Goal: Task Accomplishment & Management: Use online tool/utility

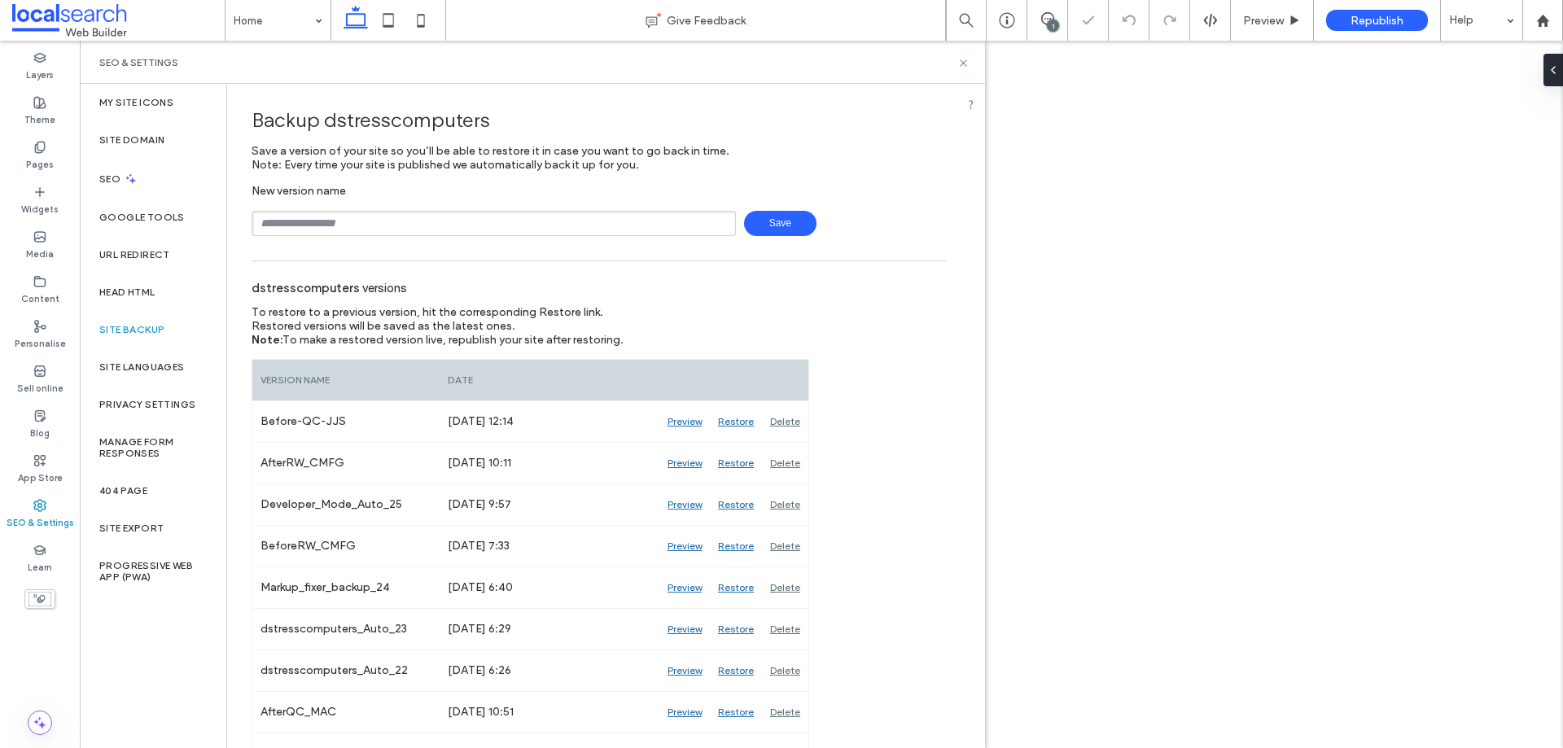
type input "**********"
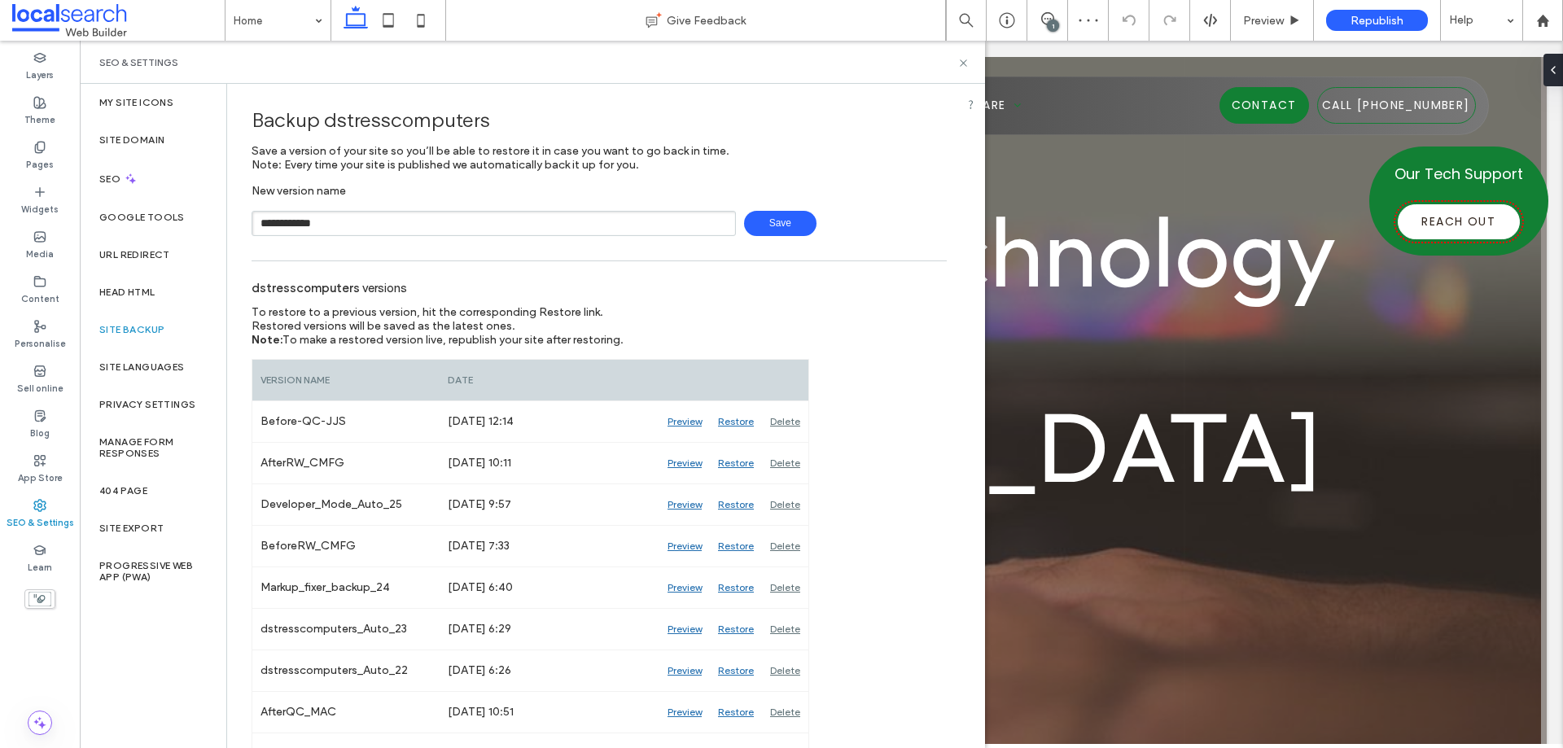
drag, startPoint x: 745, startPoint y: 222, endPoint x: 758, endPoint y: 230, distance: 14.9
click at [747, 222] on span "Save" at bounding box center [780, 223] width 72 height 25
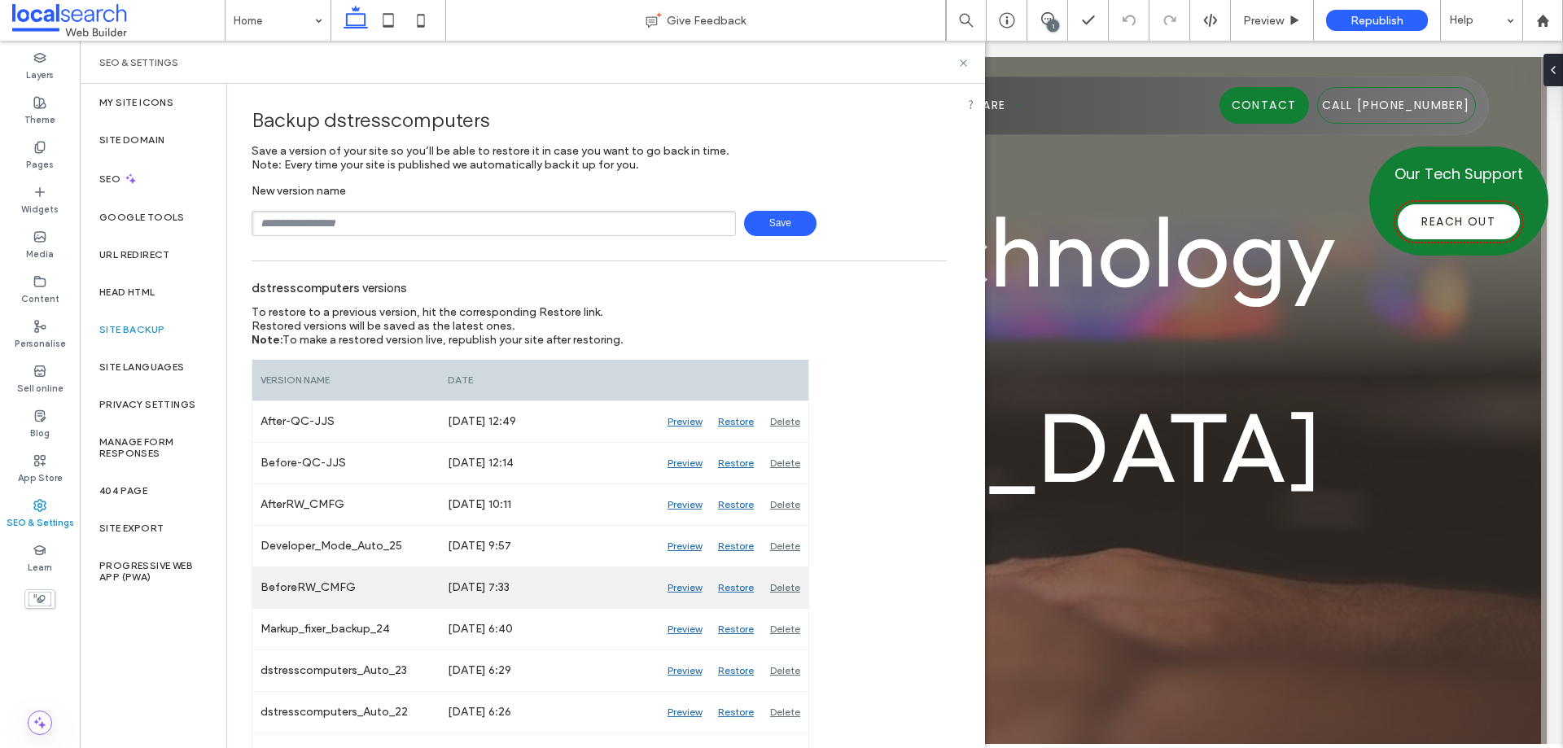
click at [697, 586] on div "Preview" at bounding box center [684, 587] width 50 height 41
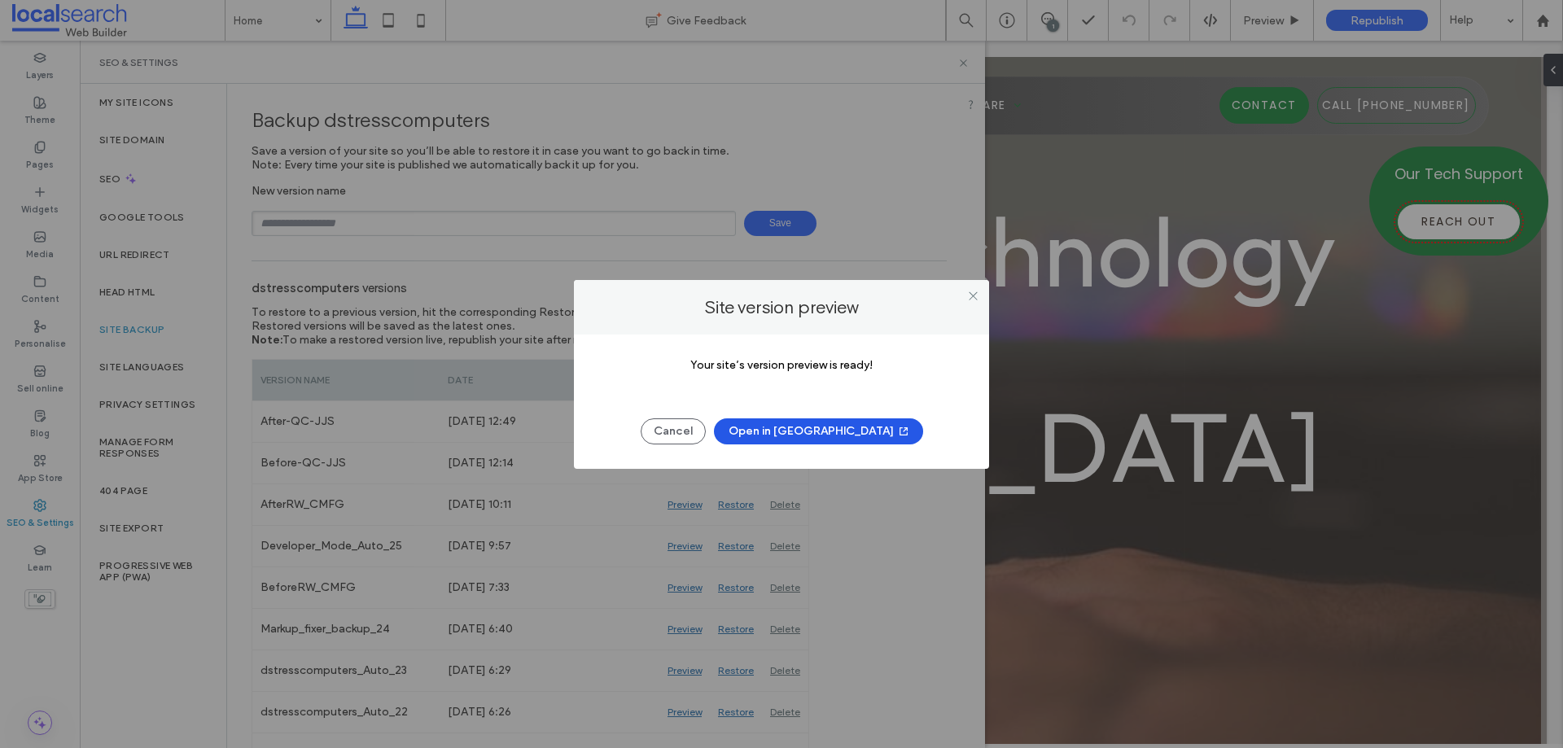
click at [827, 430] on button "Open in [GEOGRAPHIC_DATA]" at bounding box center [818, 431] width 209 height 26
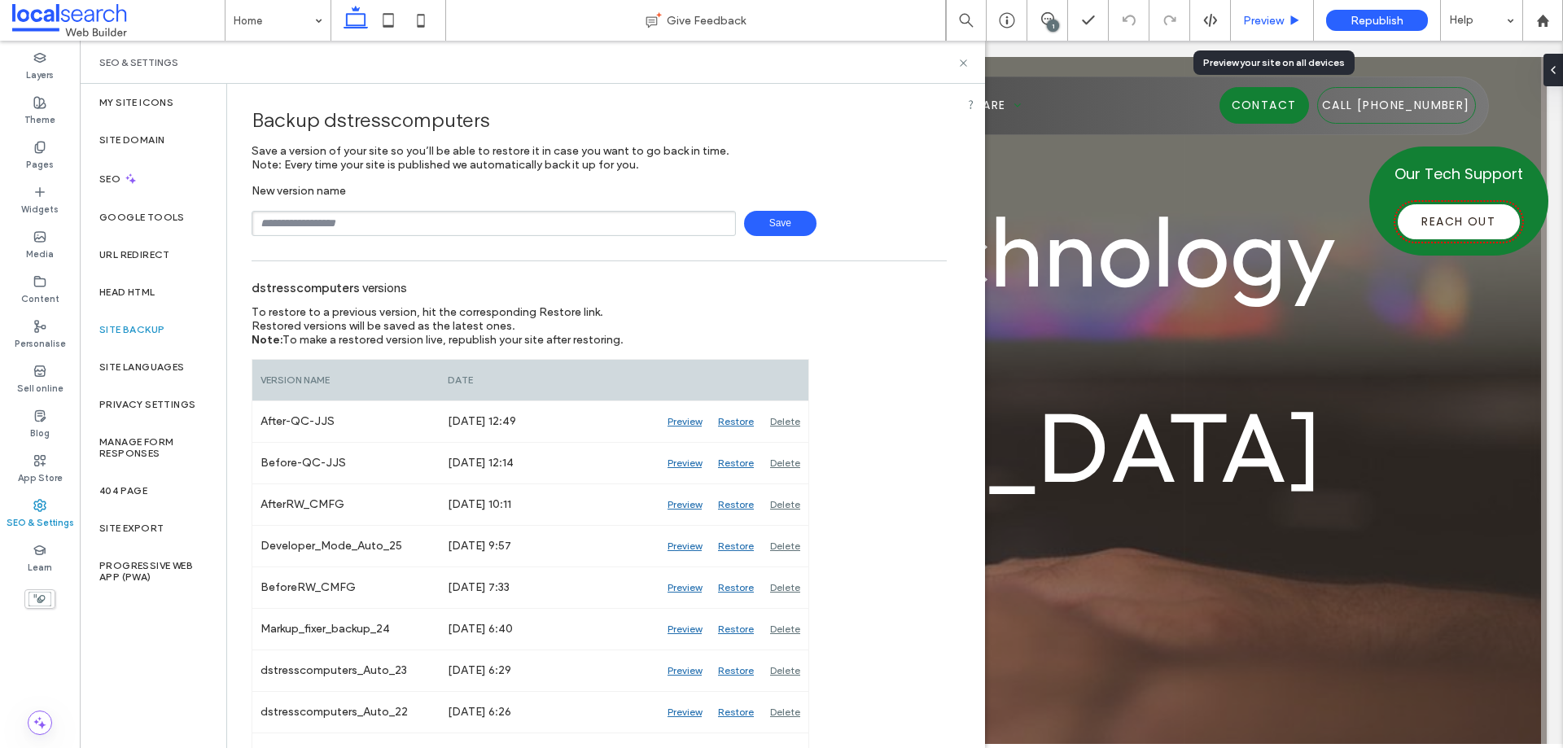
click at [1283, 23] on span "Preview" at bounding box center [1263, 21] width 41 height 14
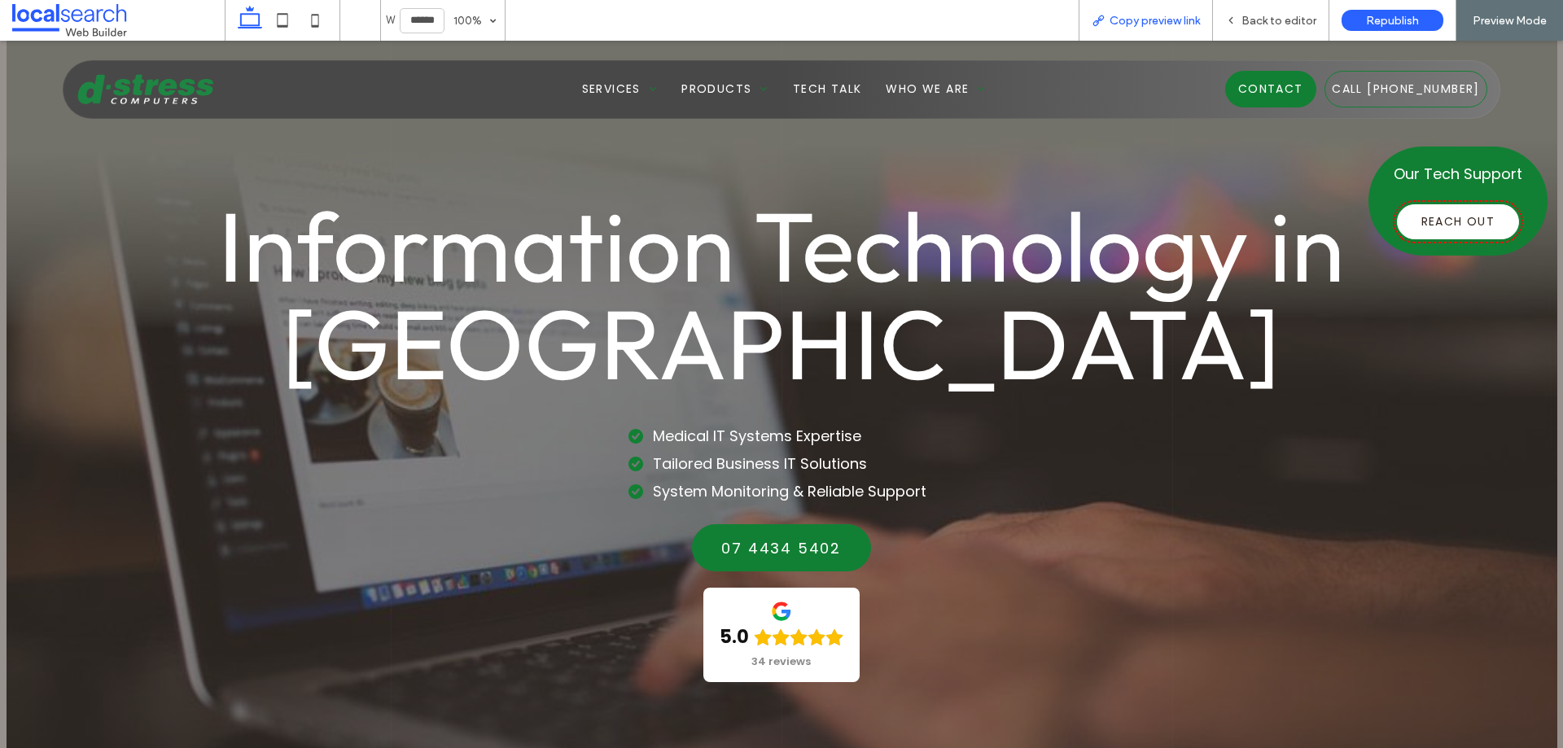
click at [1180, 22] on span "Copy preview link" at bounding box center [1154, 21] width 90 height 14
click at [307, 27] on icon at bounding box center [315, 20] width 33 height 33
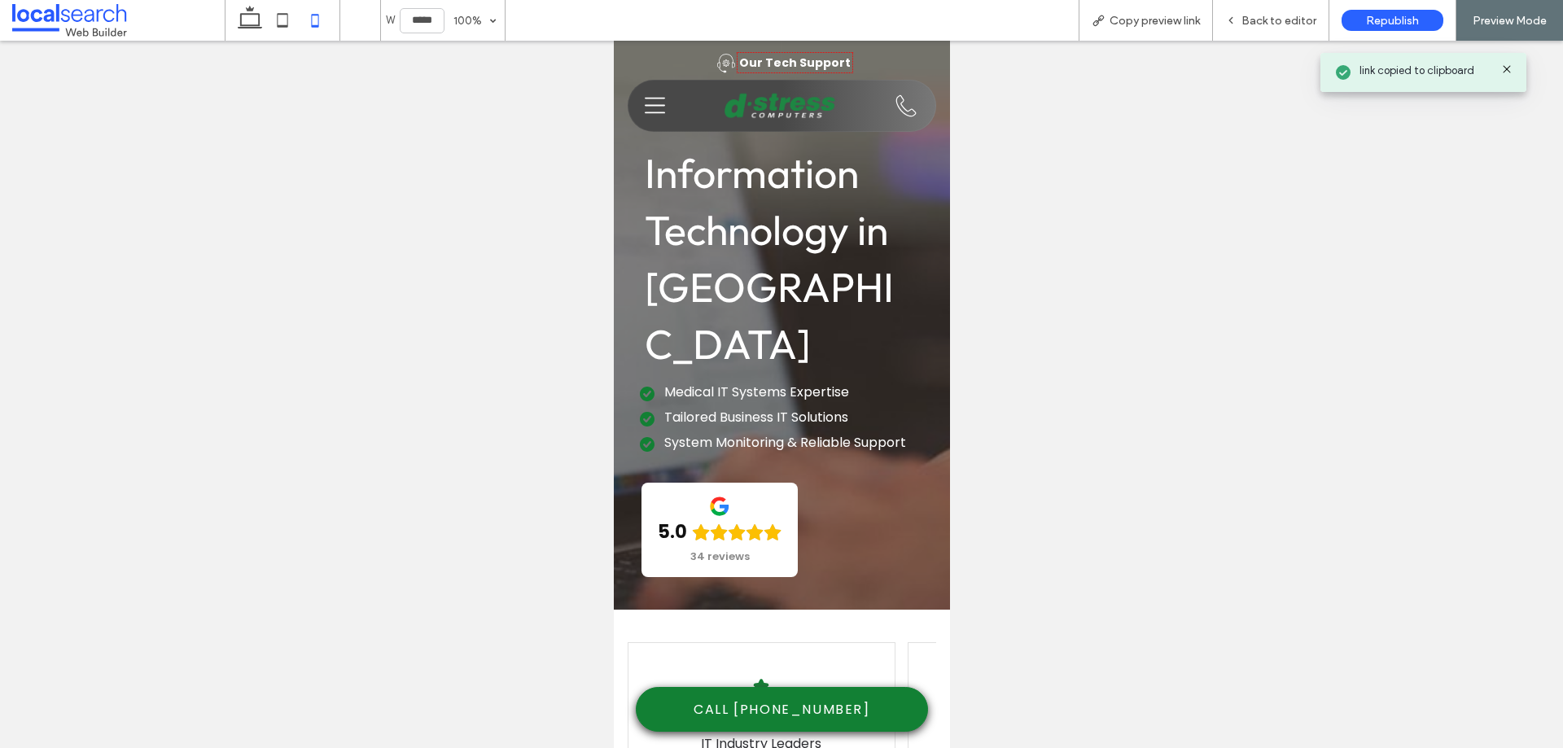
type input "*****"
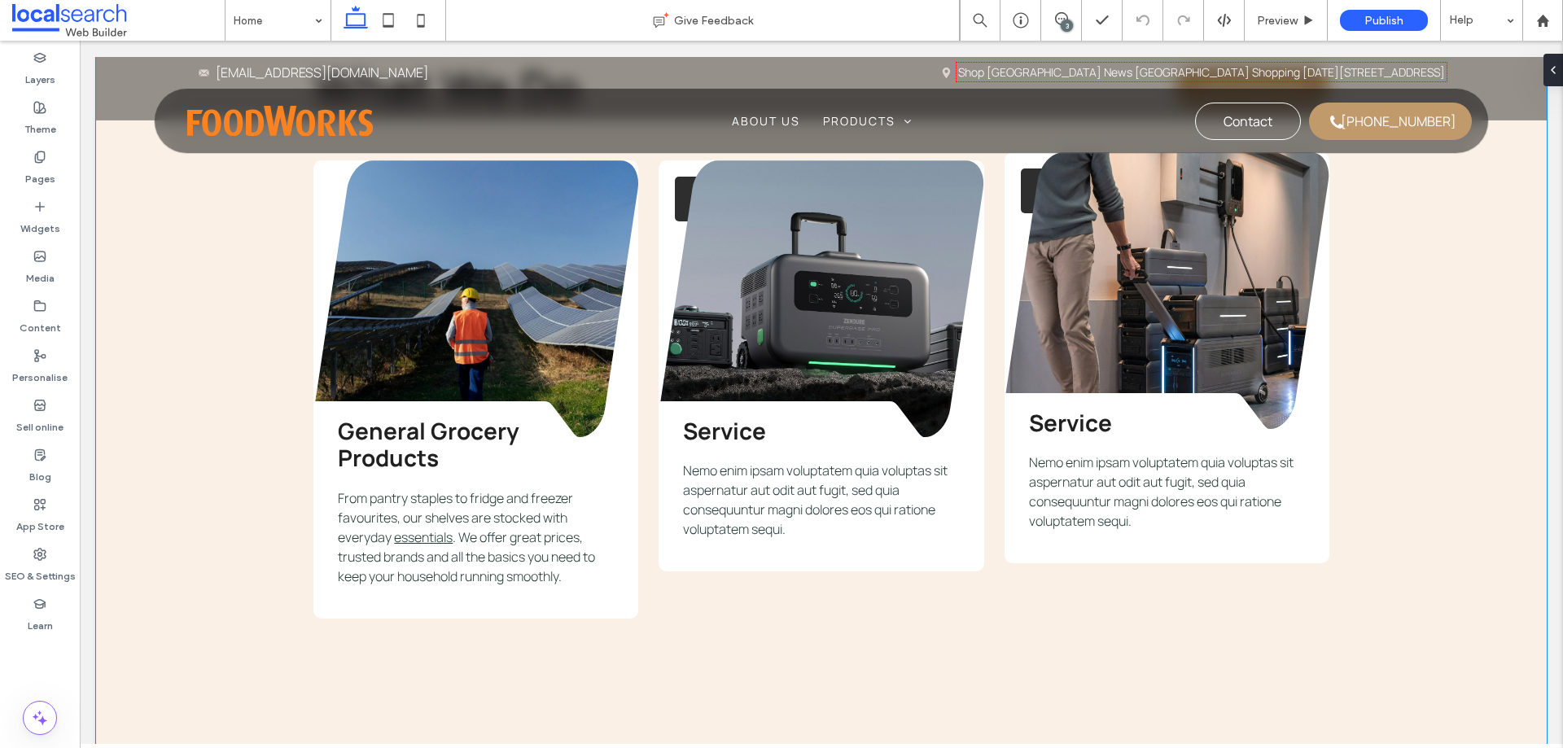
scroll to position [3174, 0]
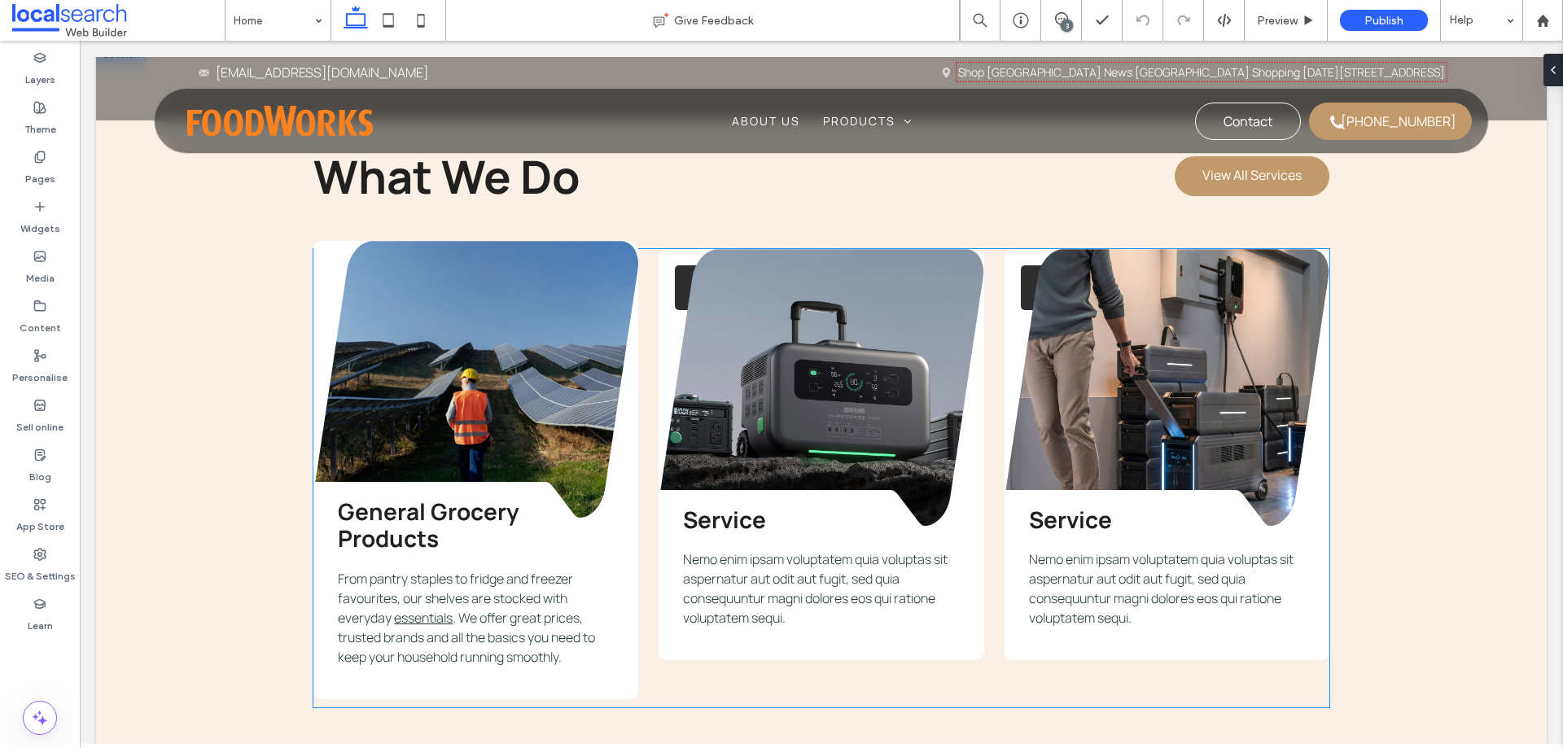
click at [557, 335] on link at bounding box center [475, 379] width 325 height 277
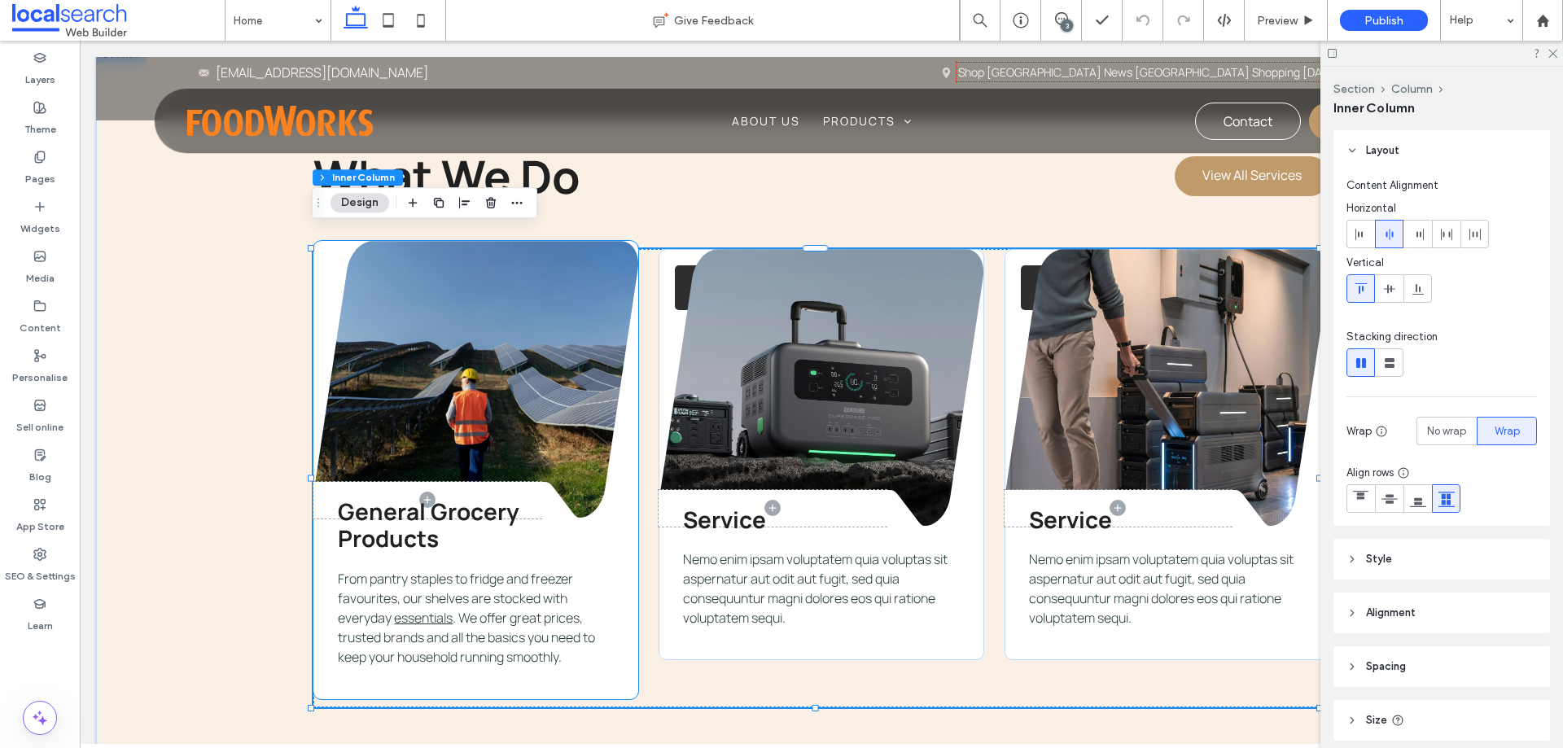
click at [566, 343] on link at bounding box center [475, 379] width 325 height 277
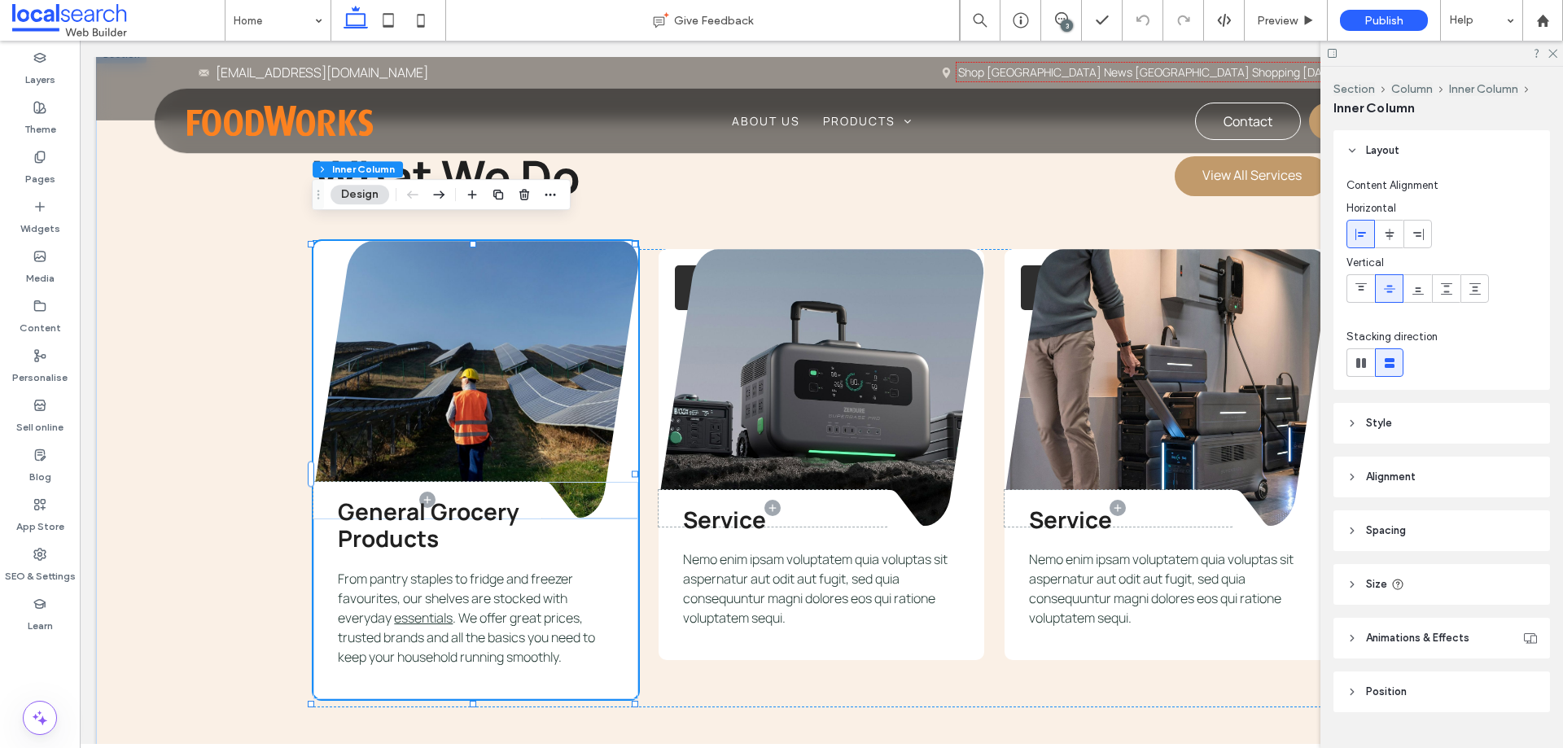
click at [553, 324] on link at bounding box center [475, 379] width 325 height 277
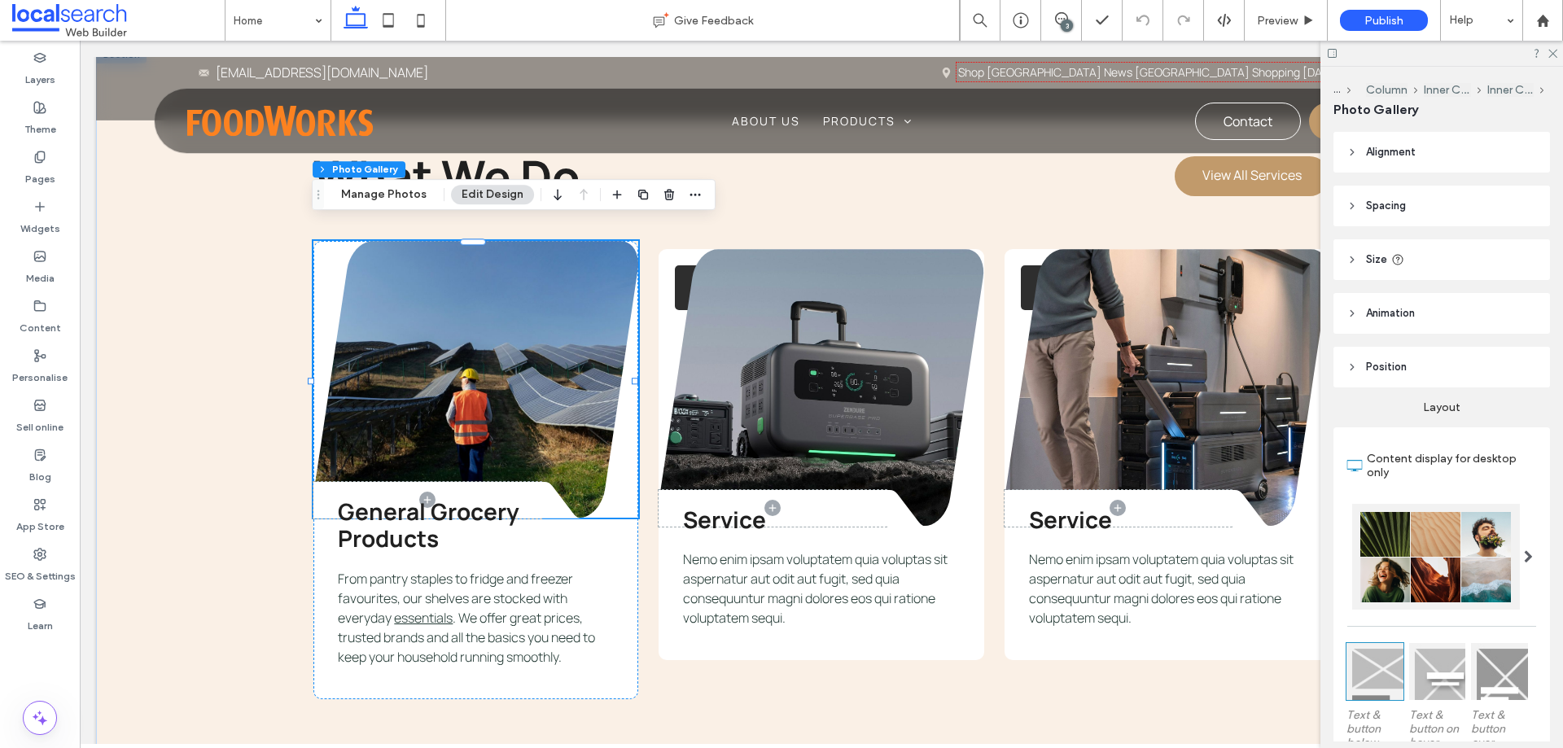
click at [541, 352] on link at bounding box center [475, 379] width 325 height 277
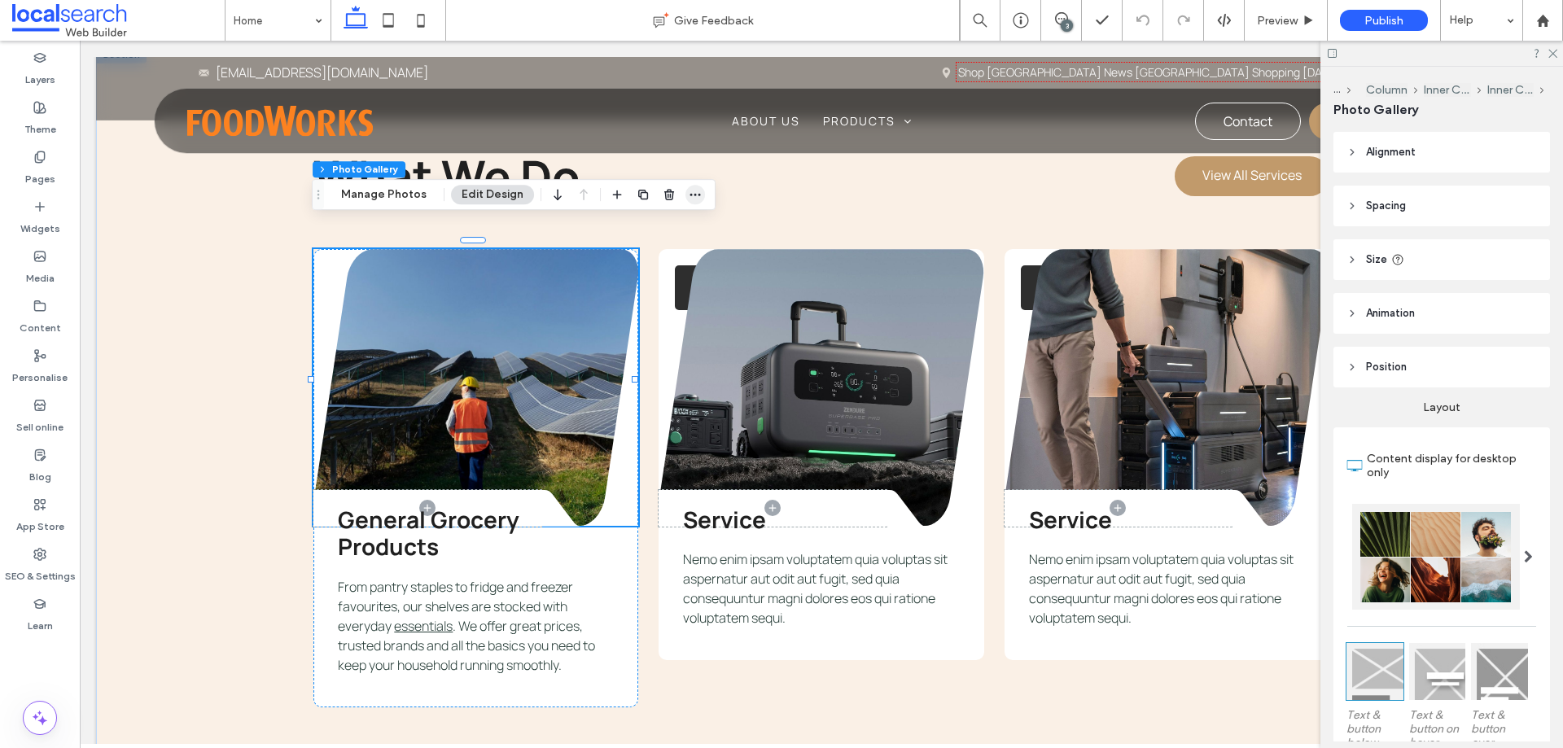
click at [693, 190] on icon "button" at bounding box center [695, 194] width 13 height 13
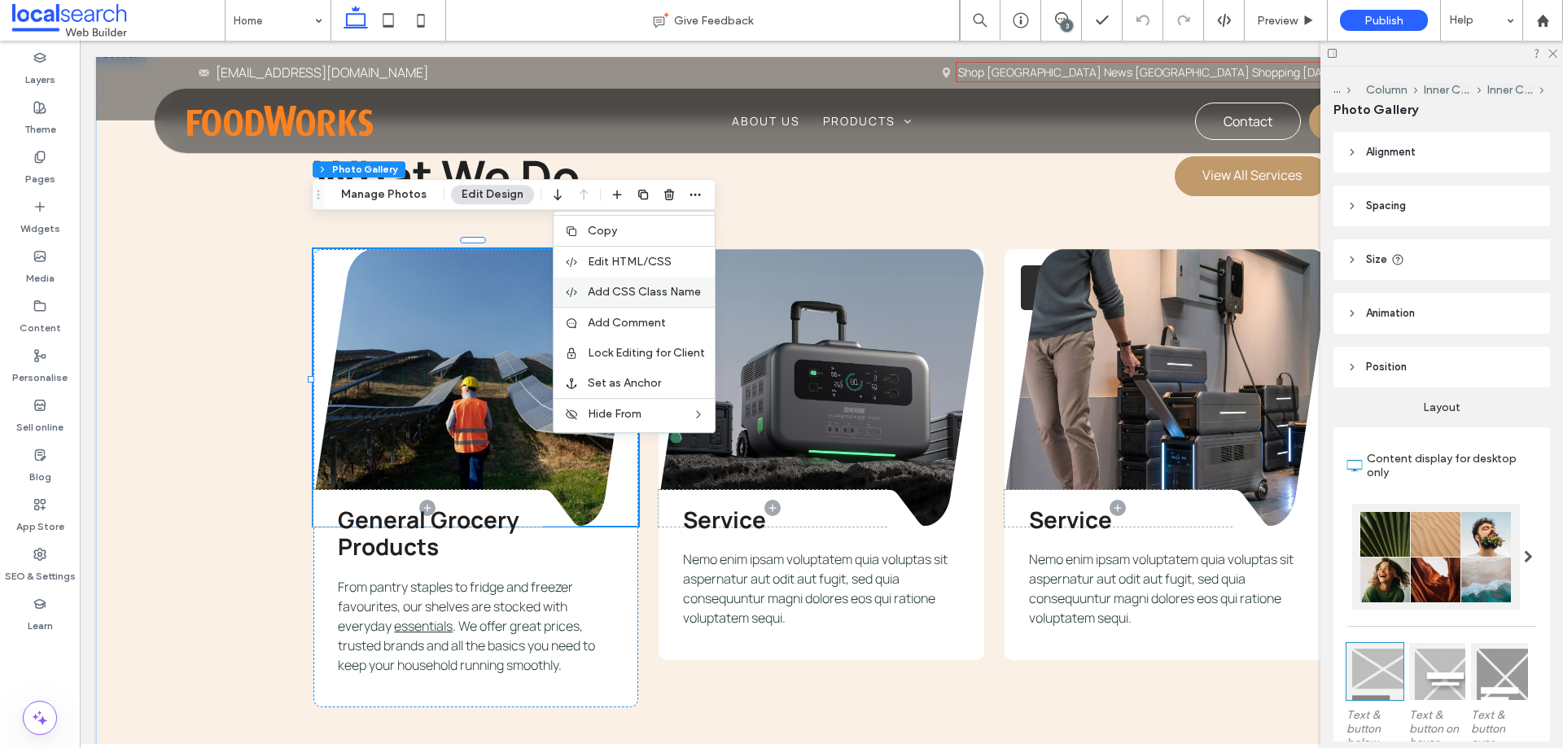
click at [670, 297] on span "Add CSS Class Name" at bounding box center [644, 292] width 113 height 14
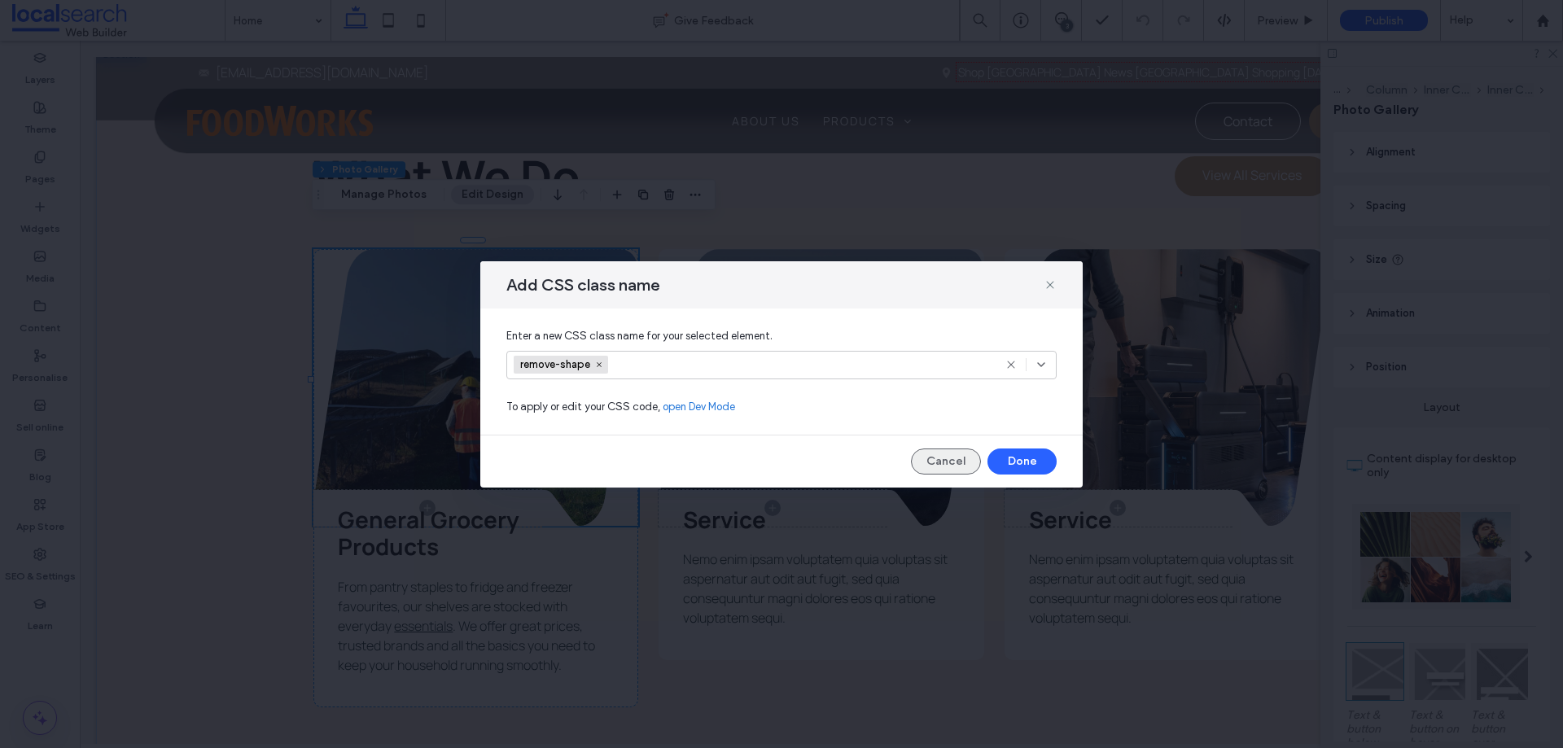
click at [939, 451] on button "Cancel" at bounding box center [946, 461] width 70 height 26
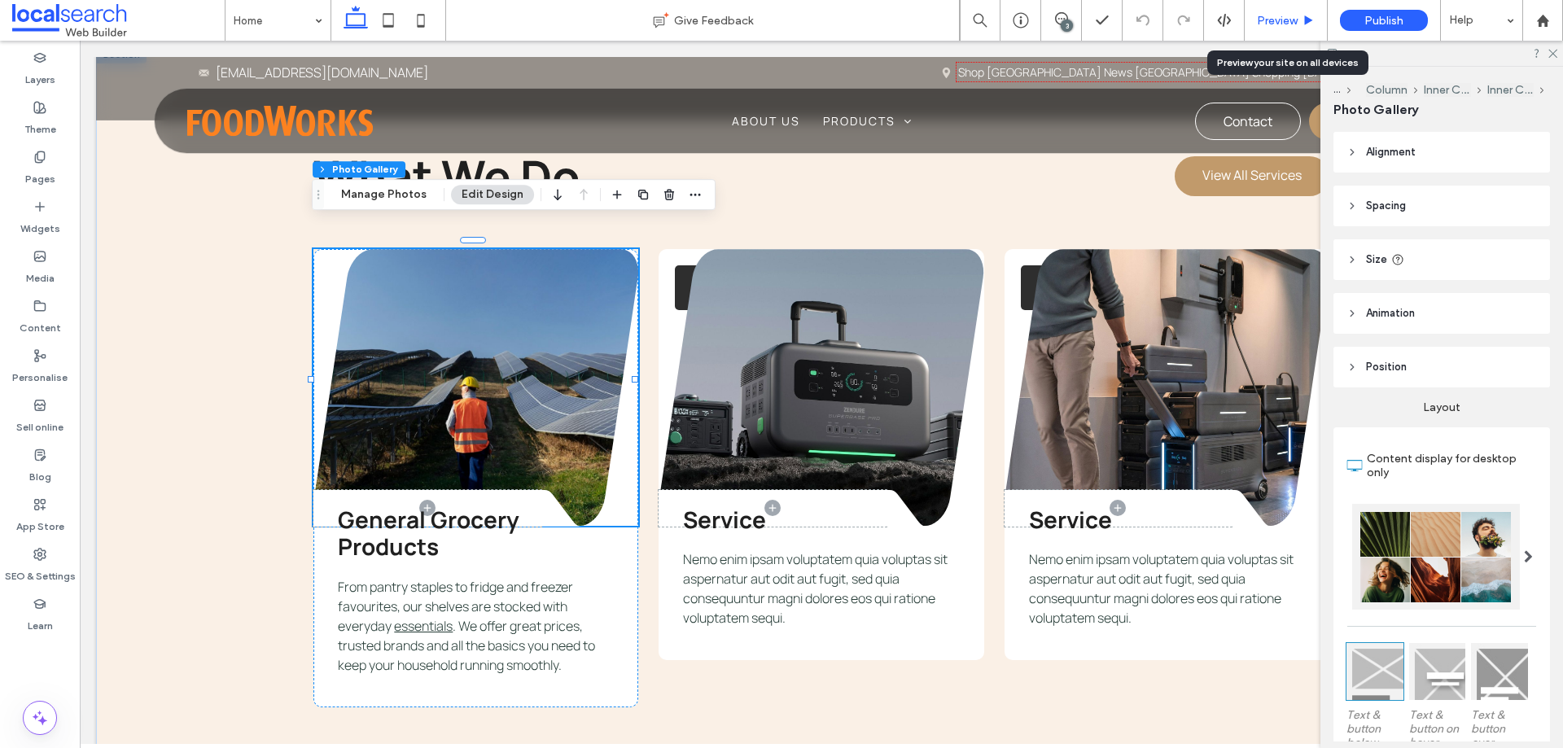
click at [1283, 10] on div "Preview" at bounding box center [1285, 20] width 83 height 41
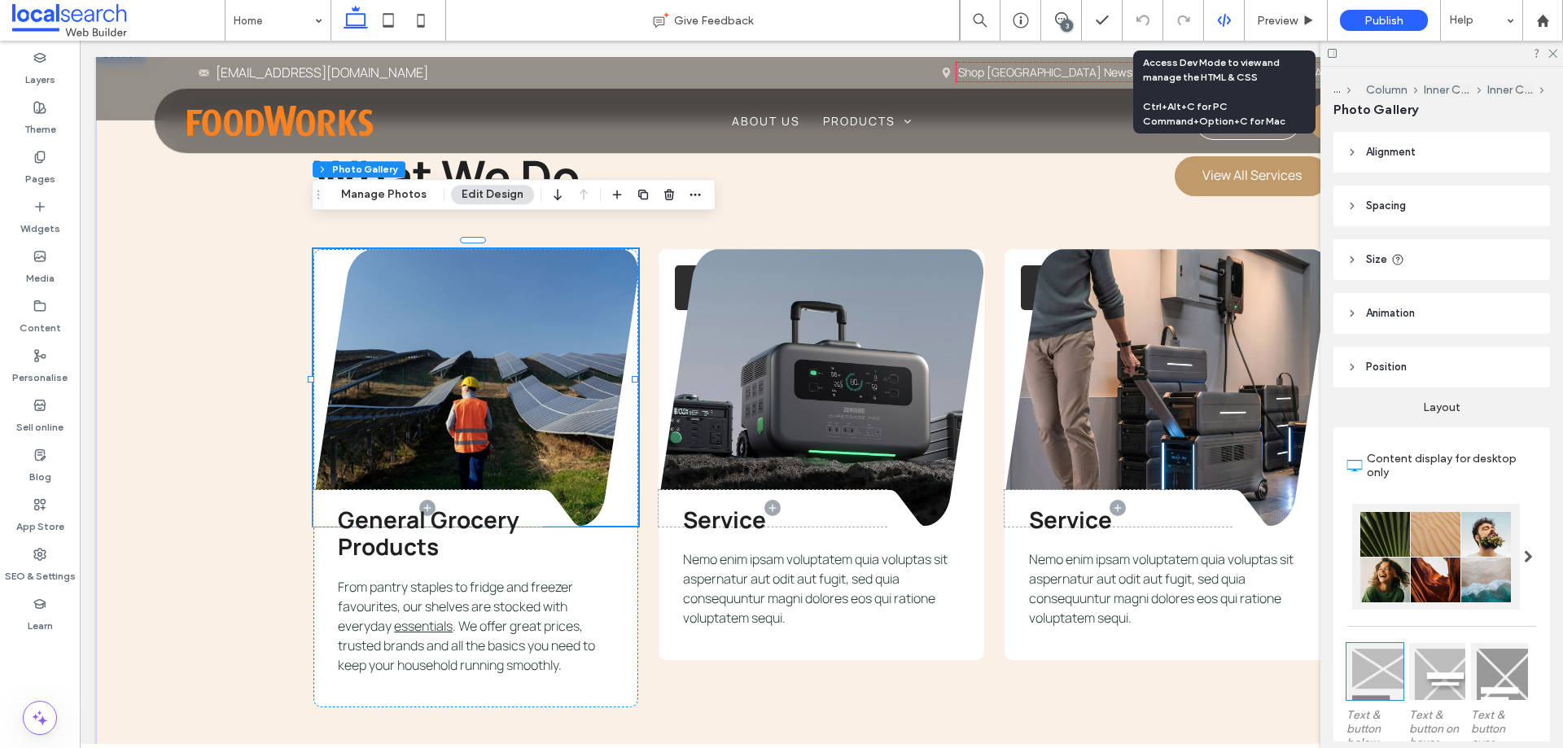
click at [1226, 16] on icon at bounding box center [1224, 20] width 15 height 15
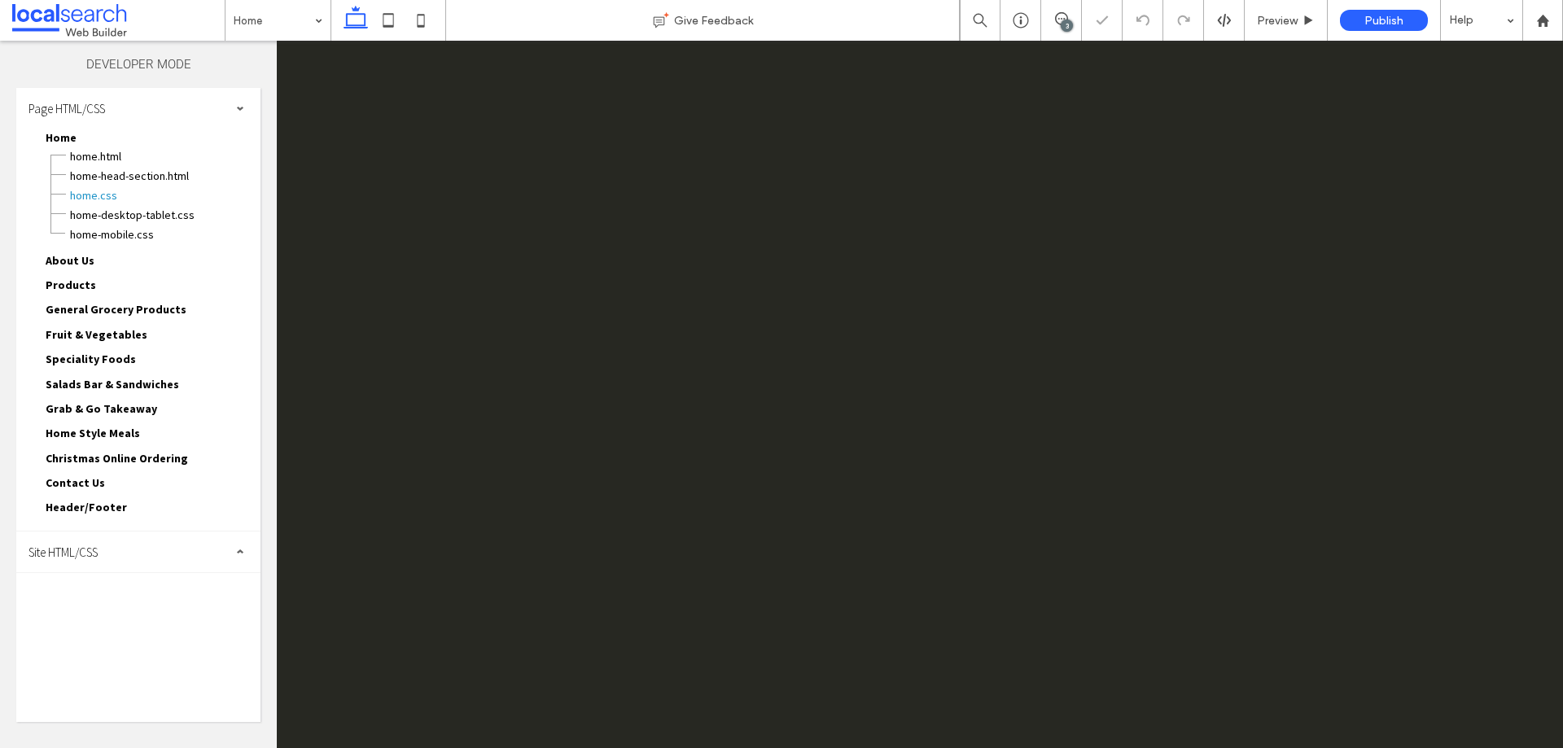
scroll to position [0, 0]
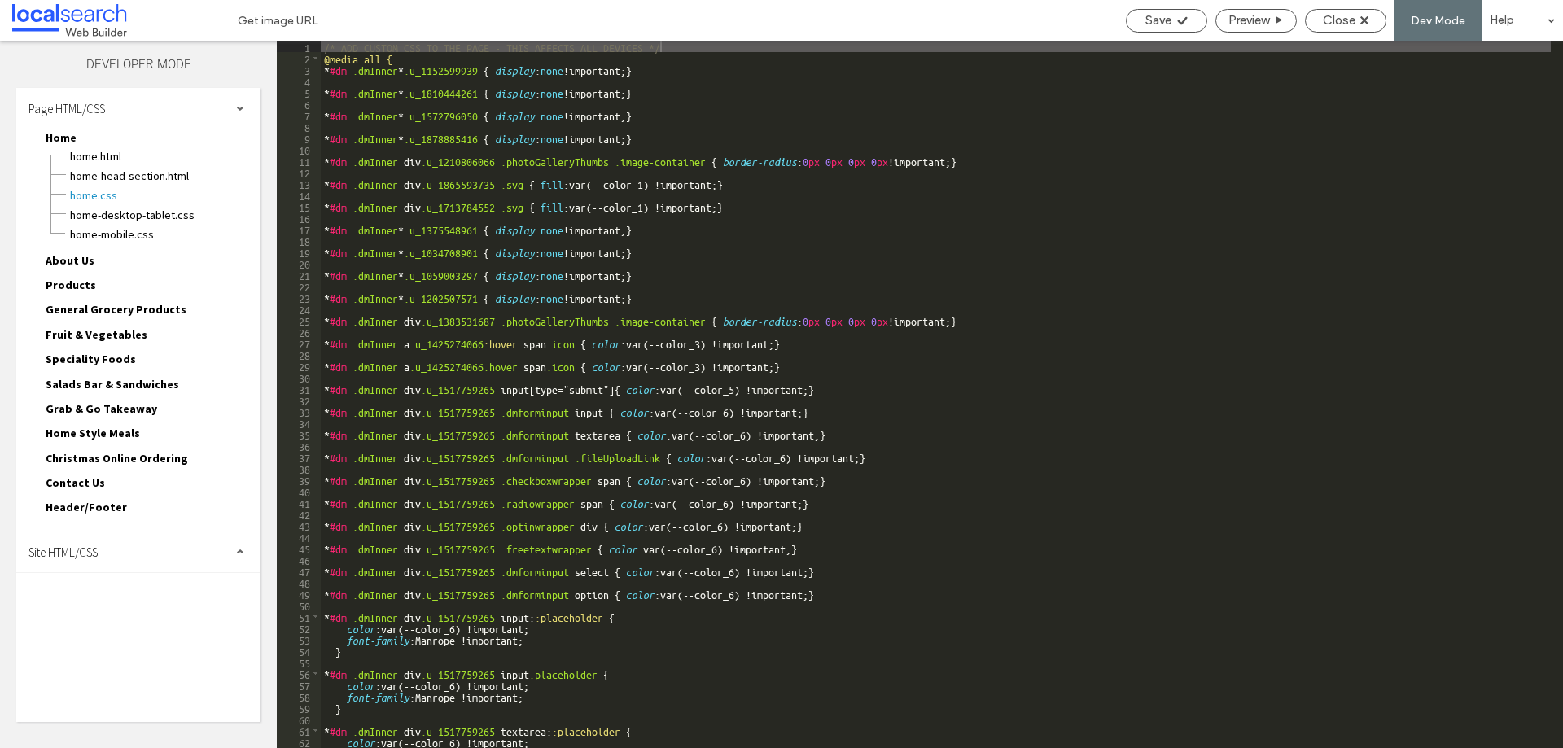
click at [118, 547] on div "Site HTML/CSS" at bounding box center [138, 551] width 244 height 41
click at [125, 617] on span "site.css" at bounding box center [168, 622] width 185 height 16
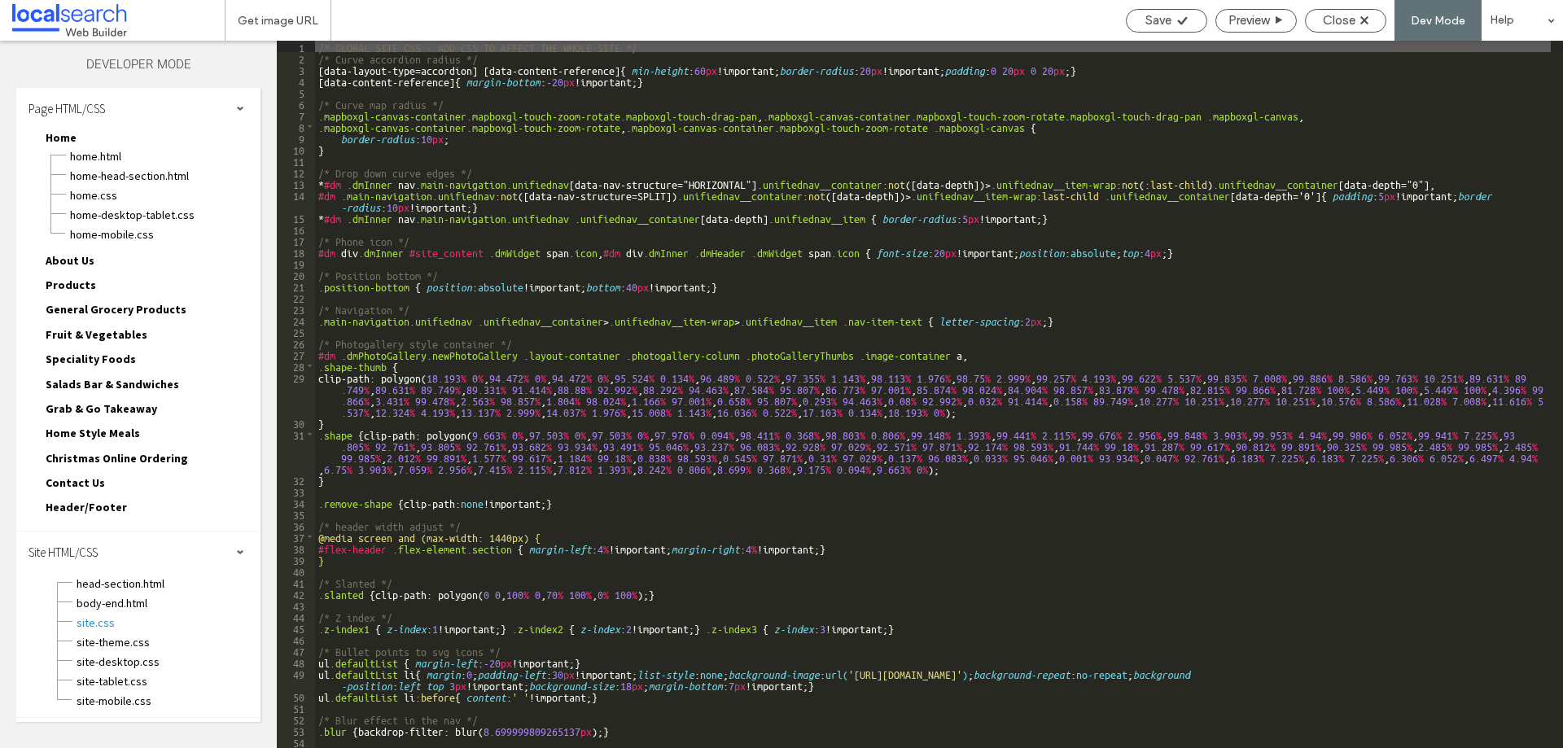
click at [711, 336] on div "/* GLOBAL SITE CSS - ADD CSS TO AFFECT THE WHOLE SITE */ /* Curve accordion rad…" at bounding box center [932, 406] width 1235 height 730
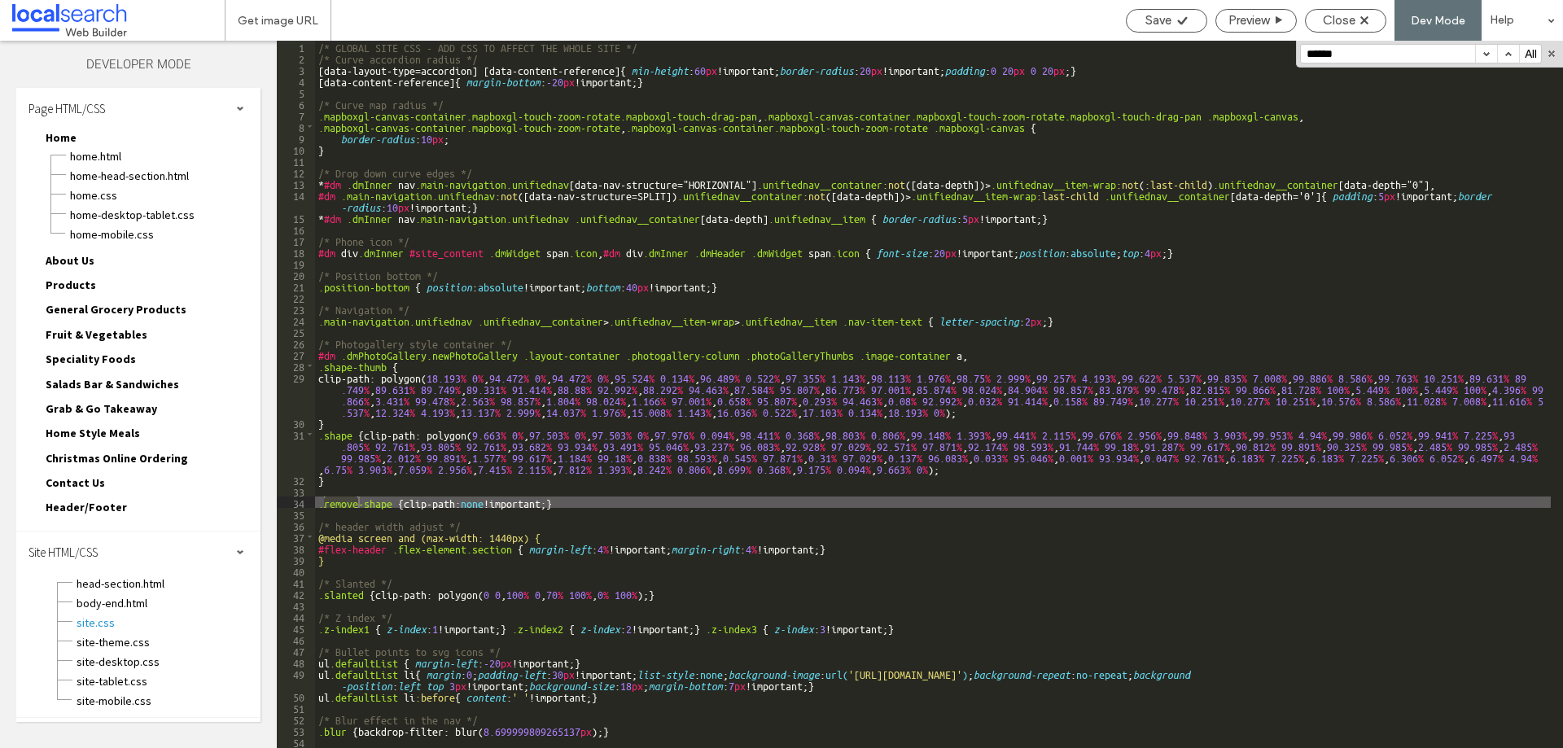
scroll to position [444, 0]
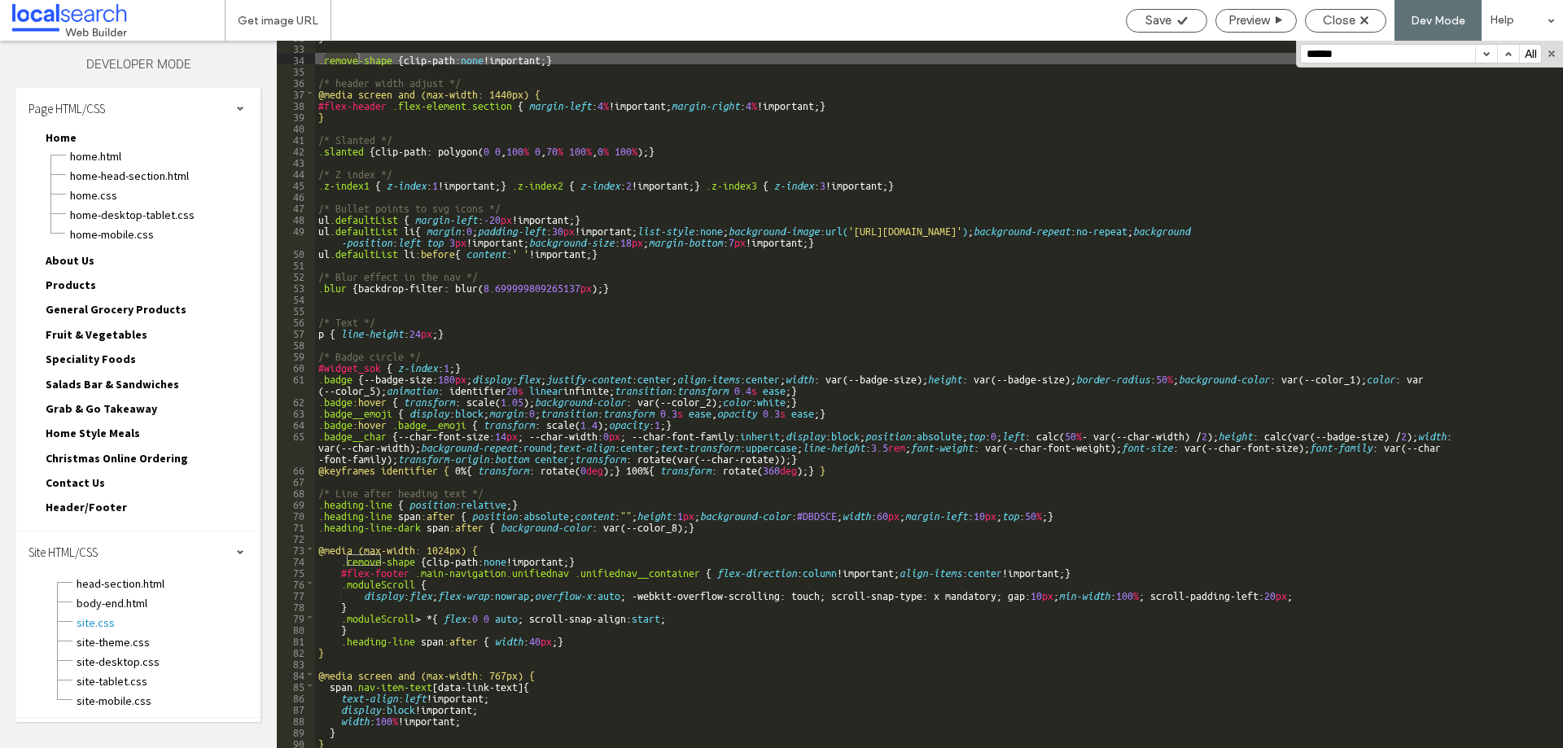
type input "******"
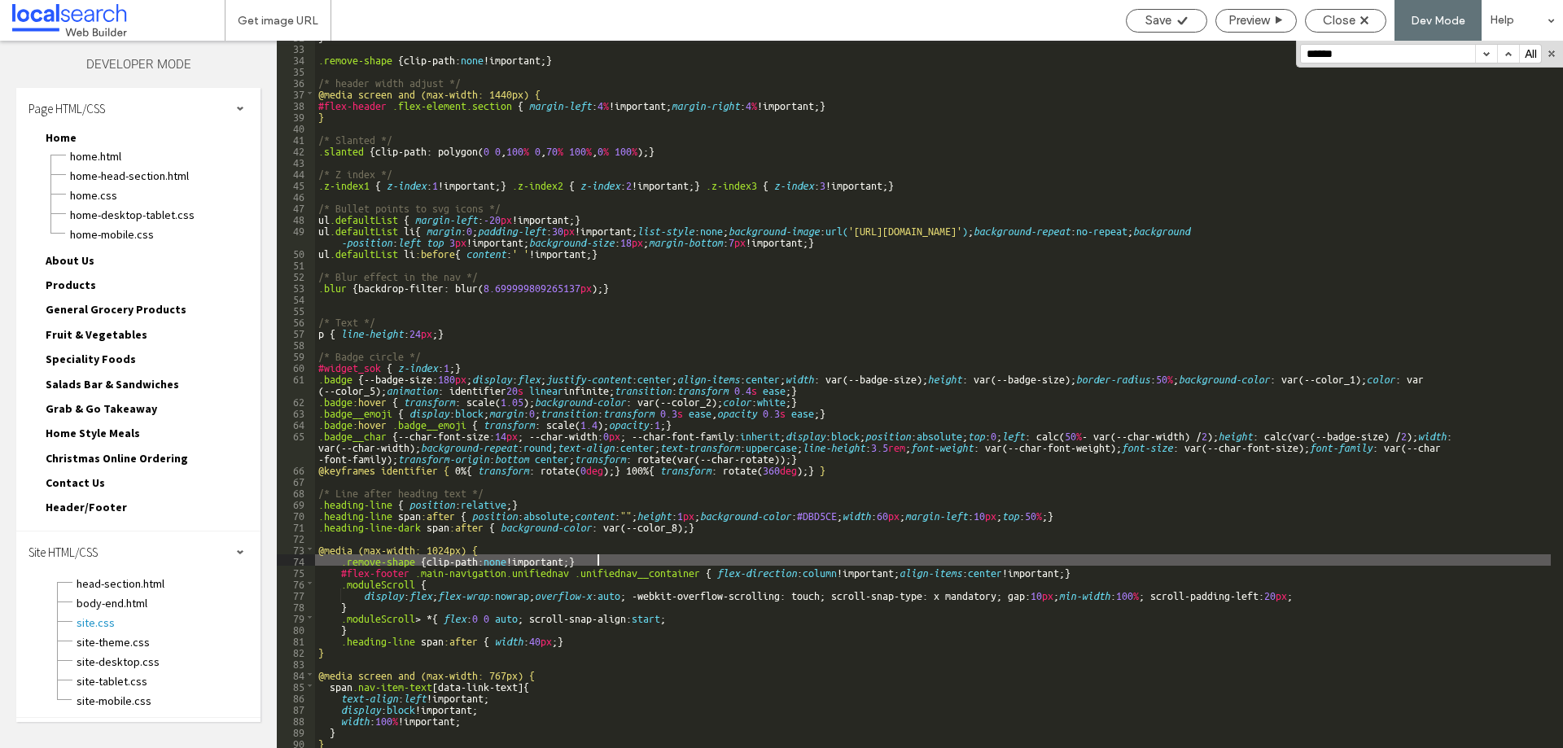
click at [614, 560] on div "} .remove-shape { clip-path: none !important; } /* header width adjust */ @medi…" at bounding box center [932, 395] width 1235 height 730
drag, startPoint x: 619, startPoint y: 559, endPoint x: 342, endPoint y: 557, distance: 276.7
click at [342, 557] on div "} .remove-shape { clip-path: none !important; } /* header width adjust */ @medi…" at bounding box center [932, 395] width 1235 height 730
click at [1344, 15] on span "Close" at bounding box center [1338, 20] width 33 height 15
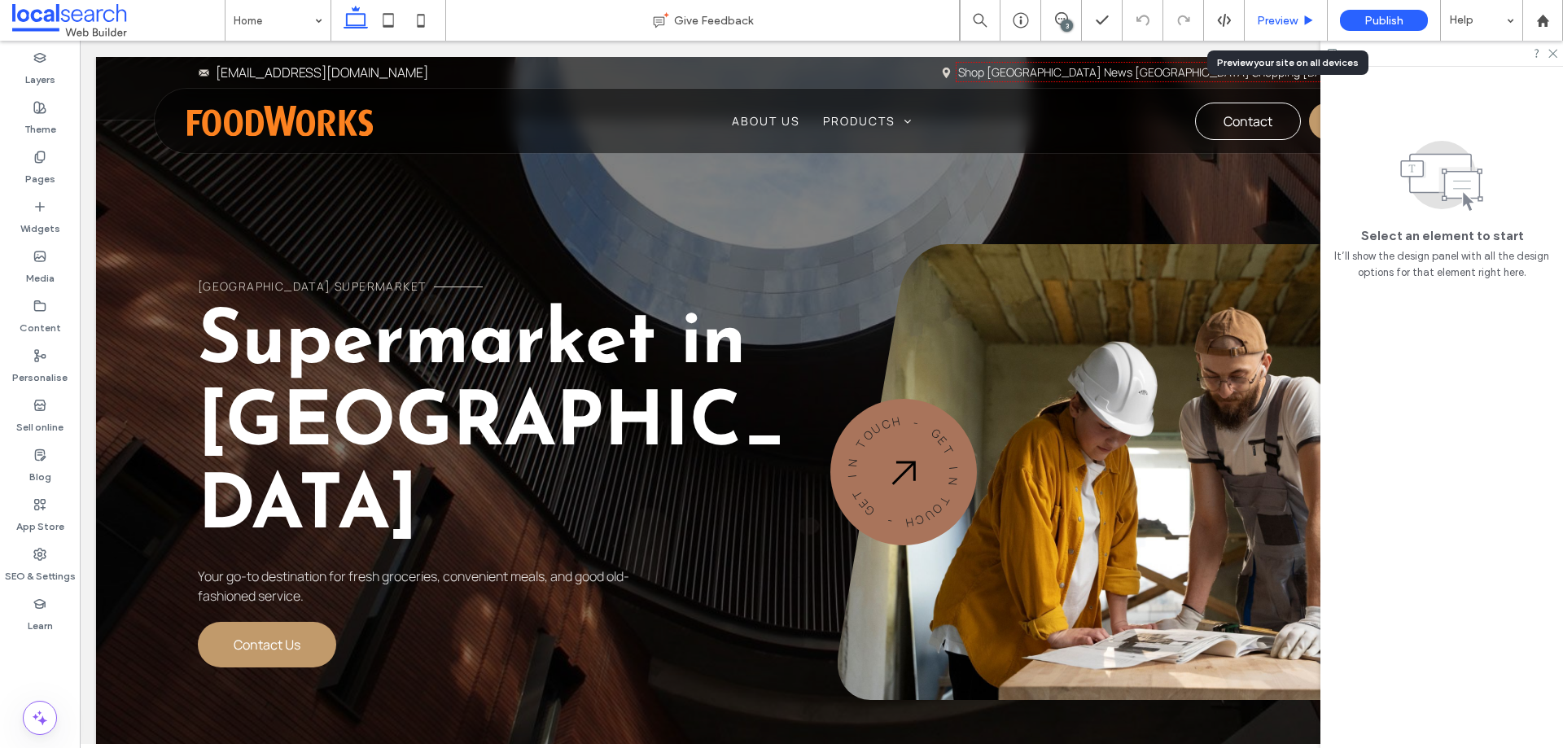
click at [1274, 15] on span "Preview" at bounding box center [1277, 21] width 41 height 14
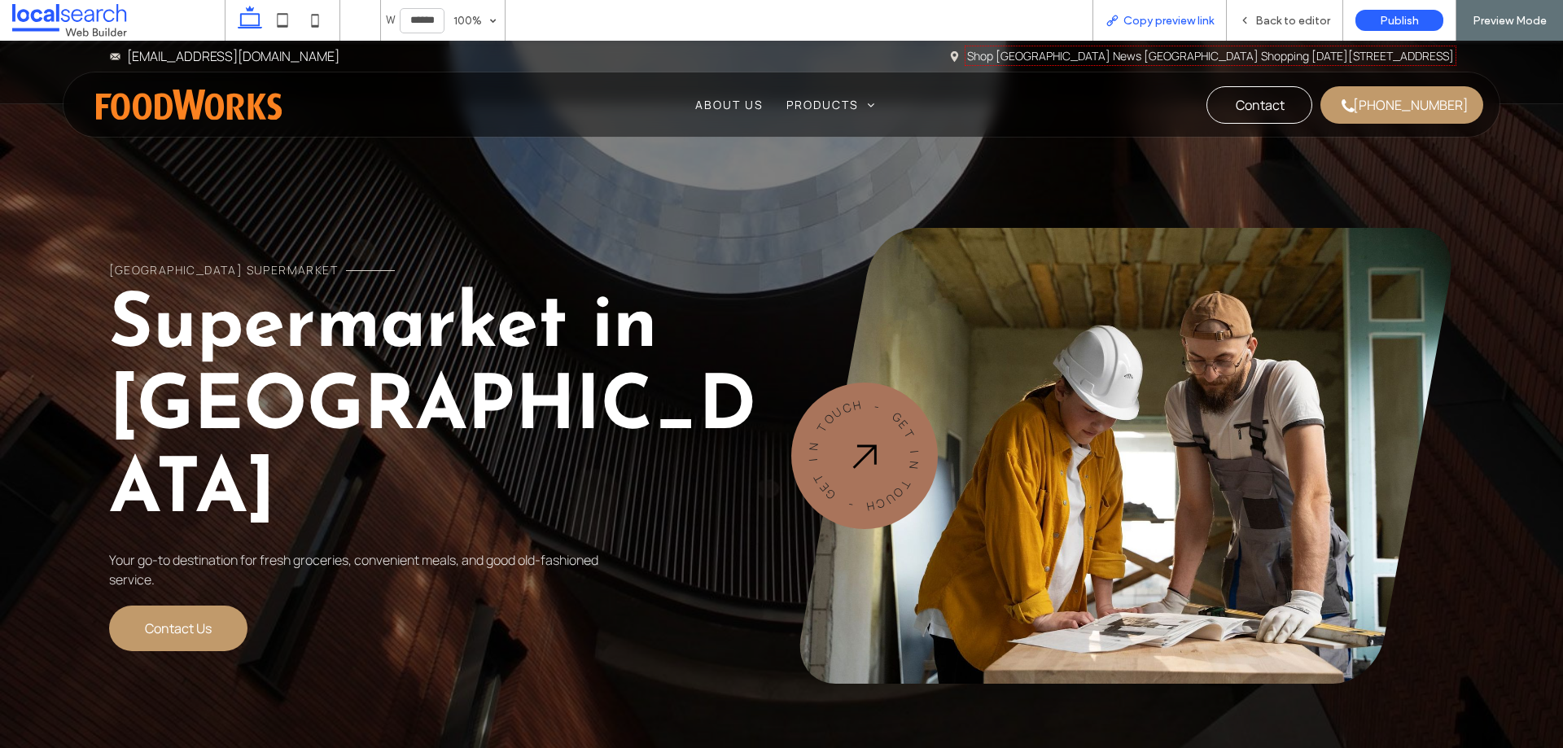
click at [1164, 23] on span "Copy preview link" at bounding box center [1168, 21] width 90 height 14
click at [1291, 23] on span "Back to editor" at bounding box center [1292, 21] width 75 height 14
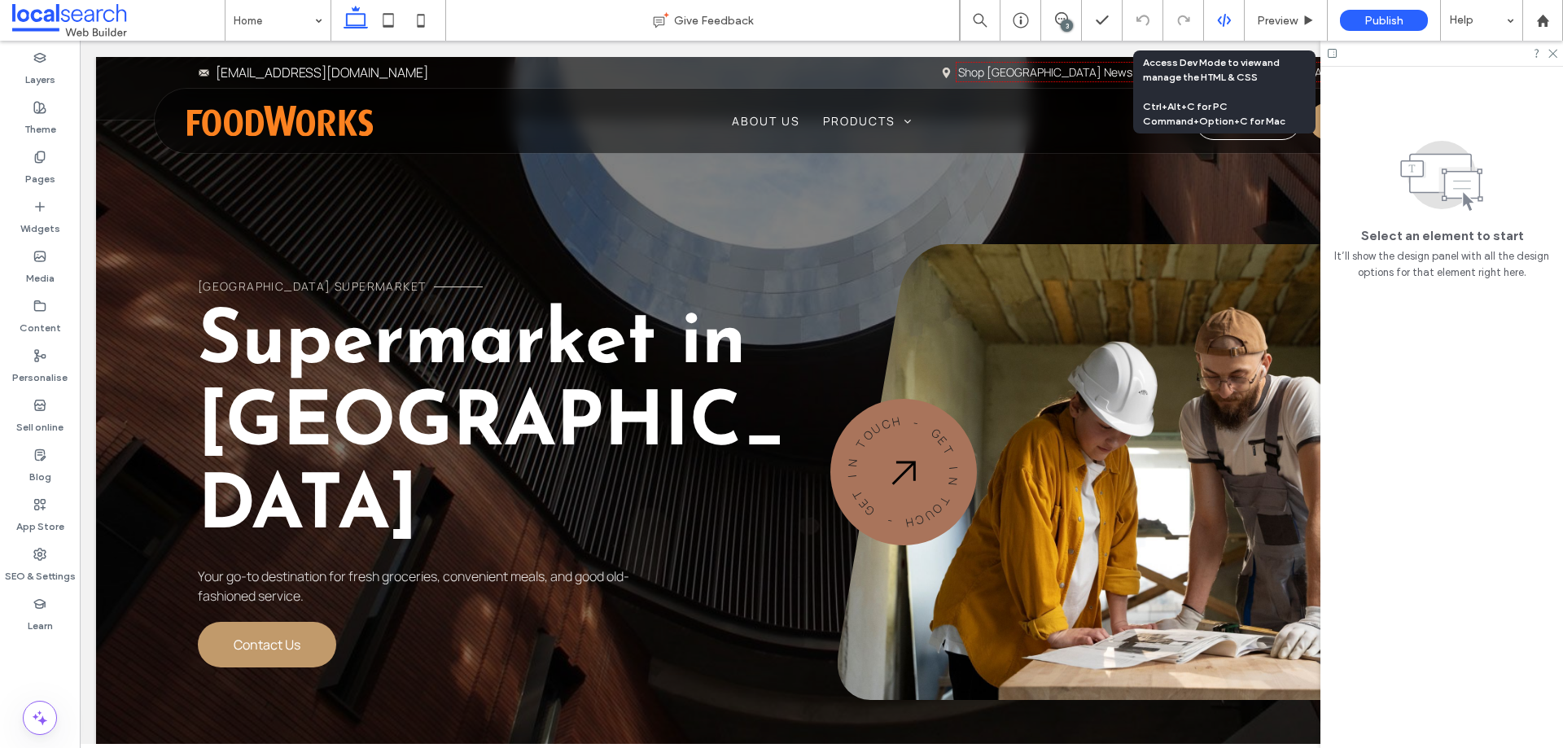
click at [1223, 18] on use at bounding box center [1223, 20] width 13 height 13
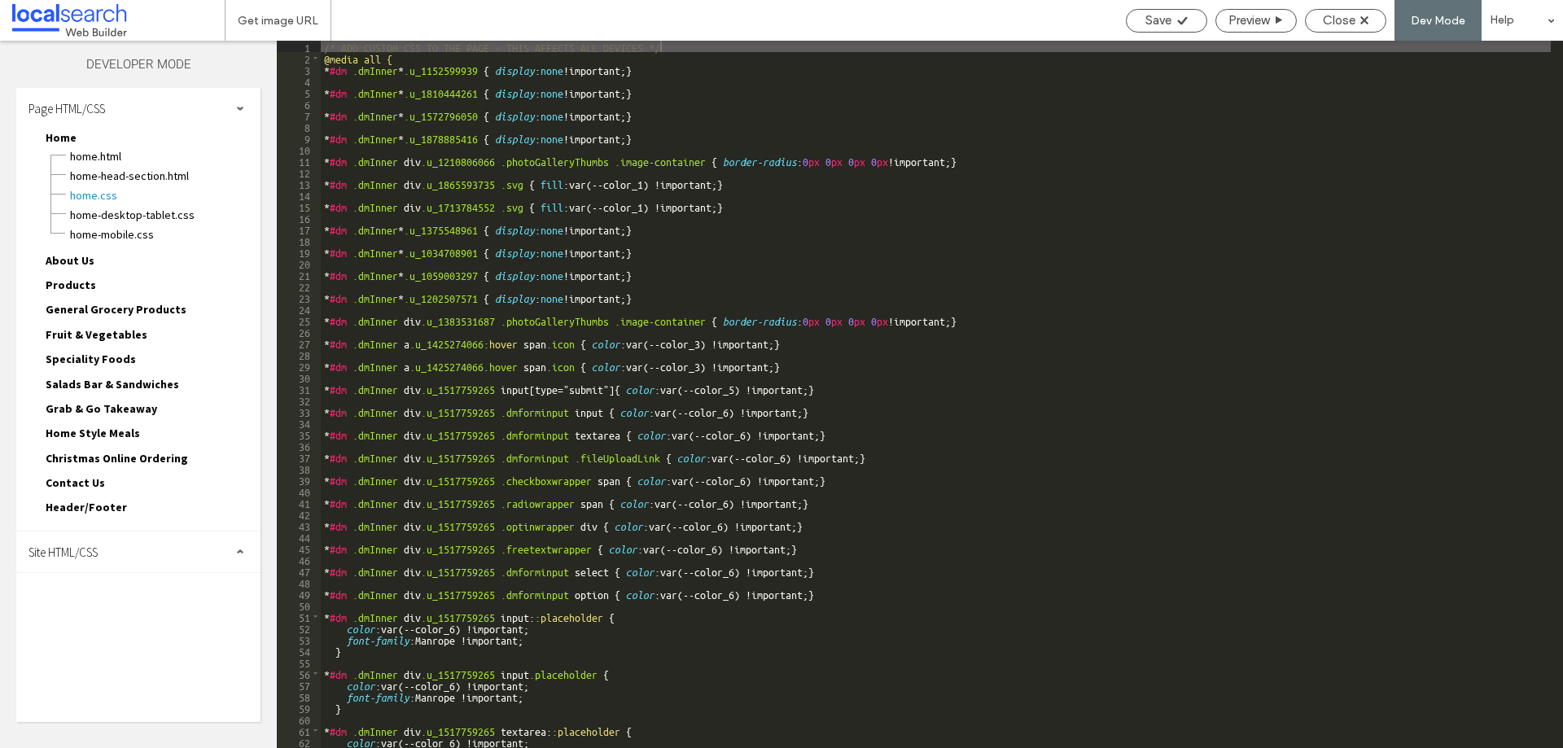
click at [107, 551] on div "Site HTML/CSS" at bounding box center [138, 551] width 244 height 41
click at [129, 627] on span "site.css" at bounding box center [168, 622] width 185 height 16
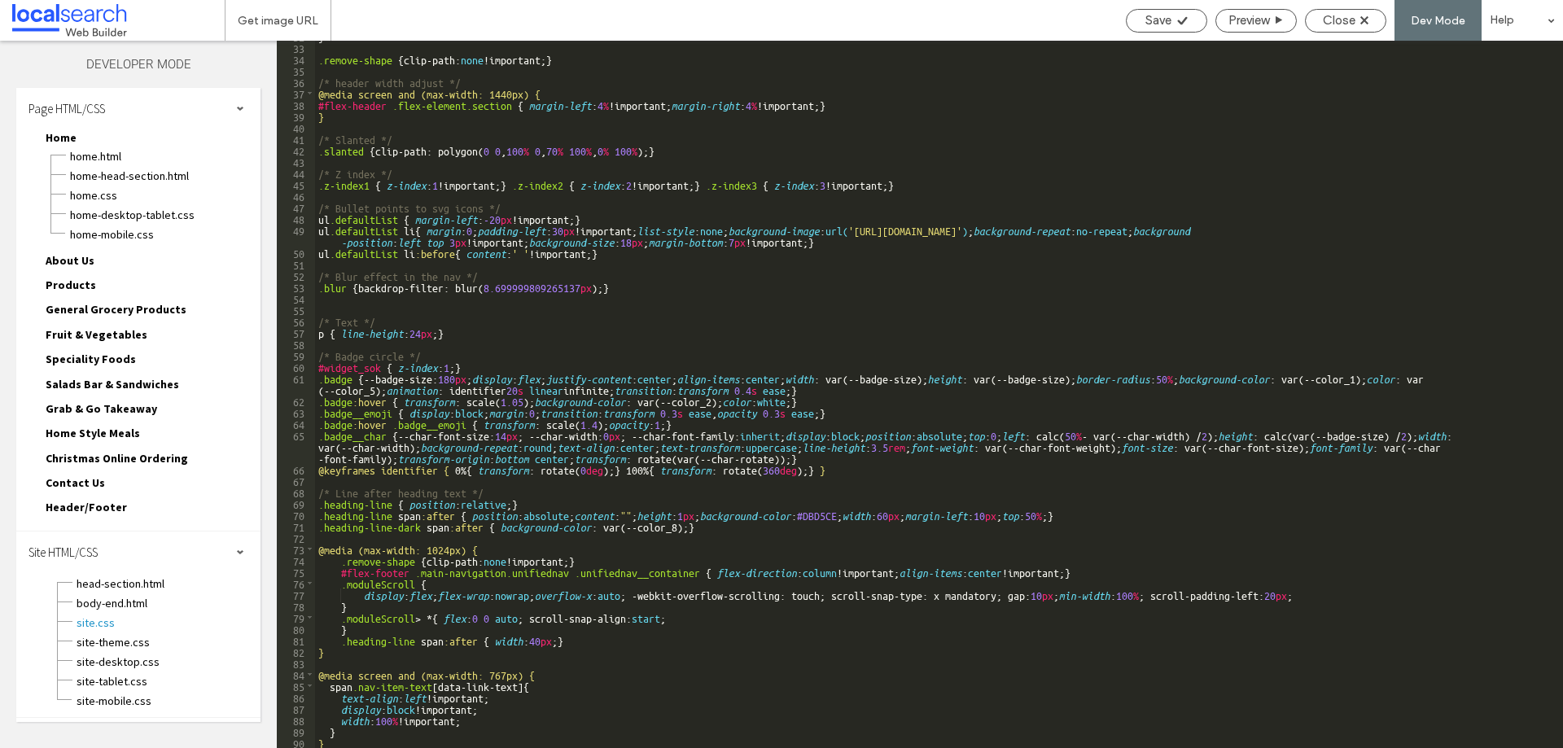
scroll to position [444, 0]
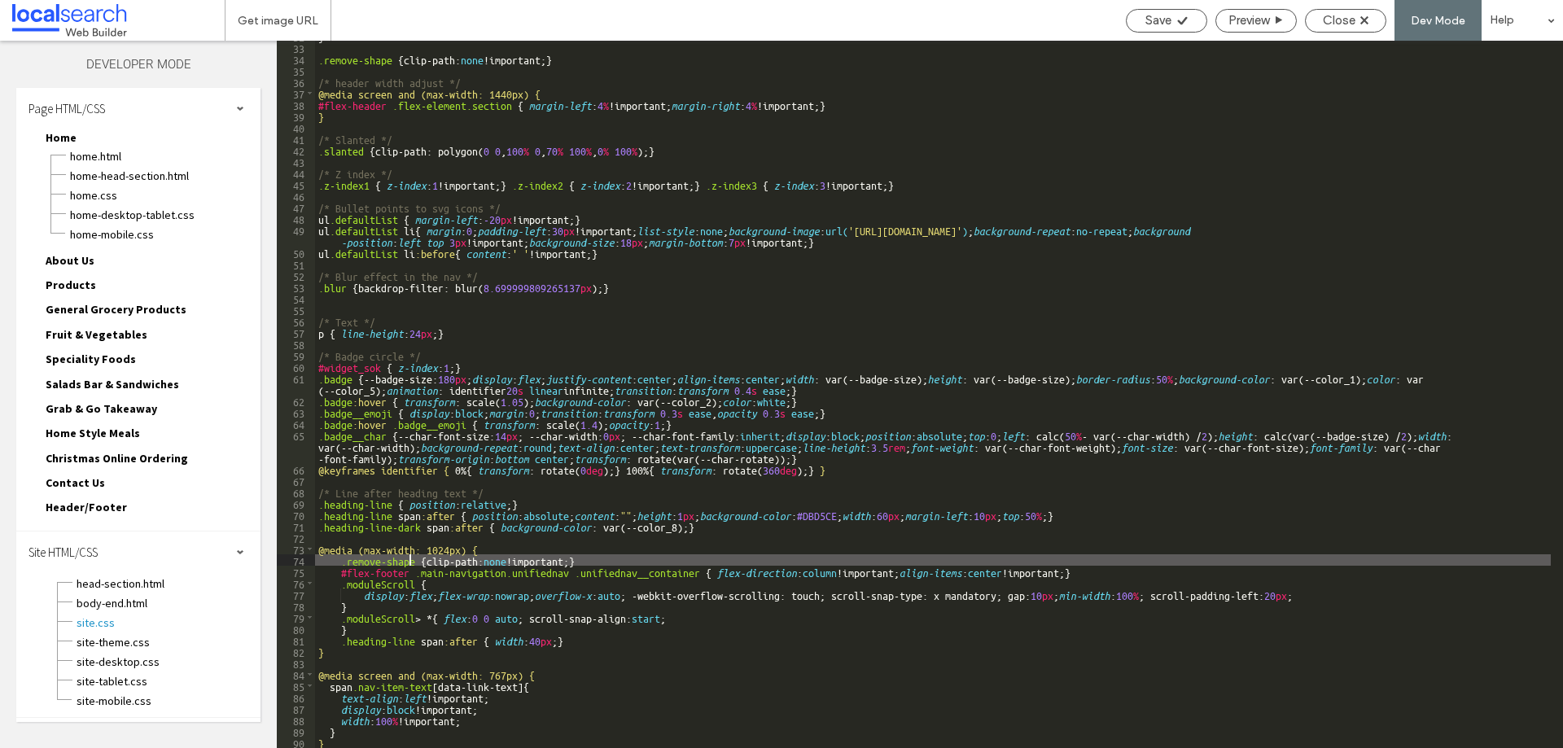
click at [412, 562] on div "} .remove-shape { clip-path: none !important; } /* header width adjust */ @medi…" at bounding box center [932, 395] width 1235 height 730
click at [416, 562] on div "} .remove-shape { clip-path: none !important; } /* header width adjust */ @medi…" at bounding box center [932, 395] width 1235 height 730
drag, startPoint x: 621, startPoint y: 560, endPoint x: 342, endPoint y: 562, distance: 279.2
click at [342, 562] on div "} .remove-shape { clip-path: none !important; } /* header width adjust */ @medi…" at bounding box center [932, 395] width 1235 height 730
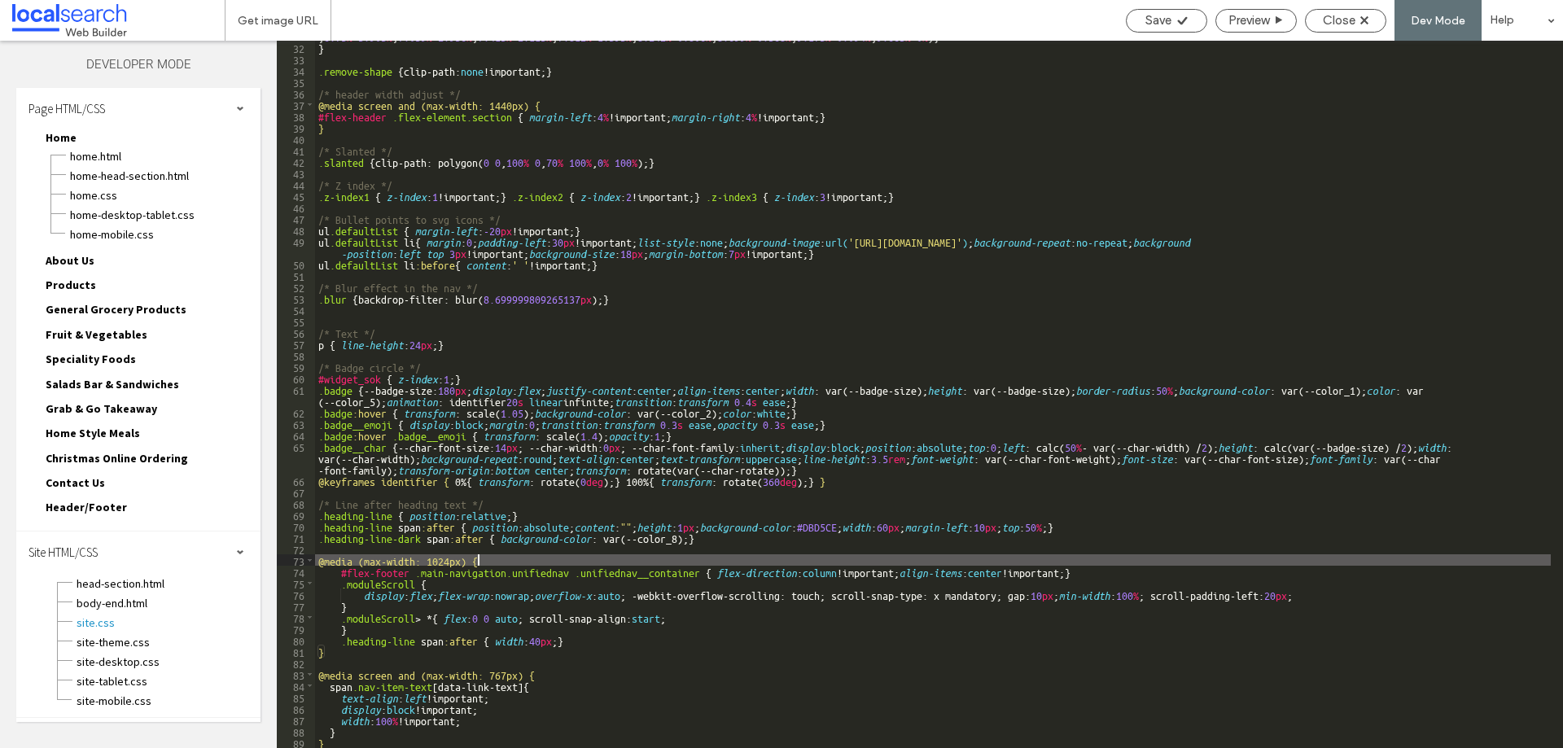
scroll to position [432, 0]
click at [348, 738] on div ".shape { clip-path: polygon( 9.663 % 0 % , 97.503 % 0 % , 97.503 % 0 % , 97.976…" at bounding box center [932, 378] width 1235 height 764
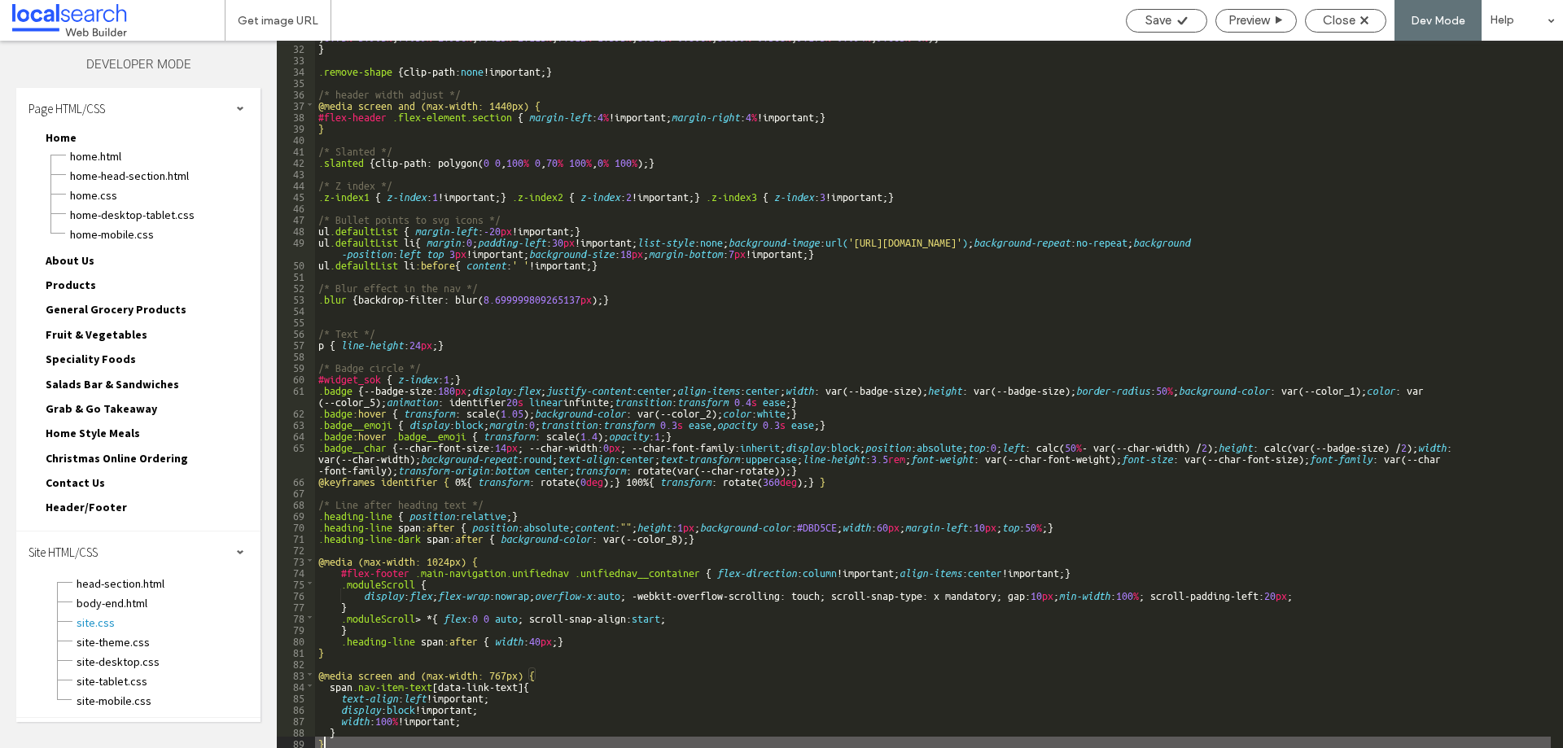
type textarea "**"
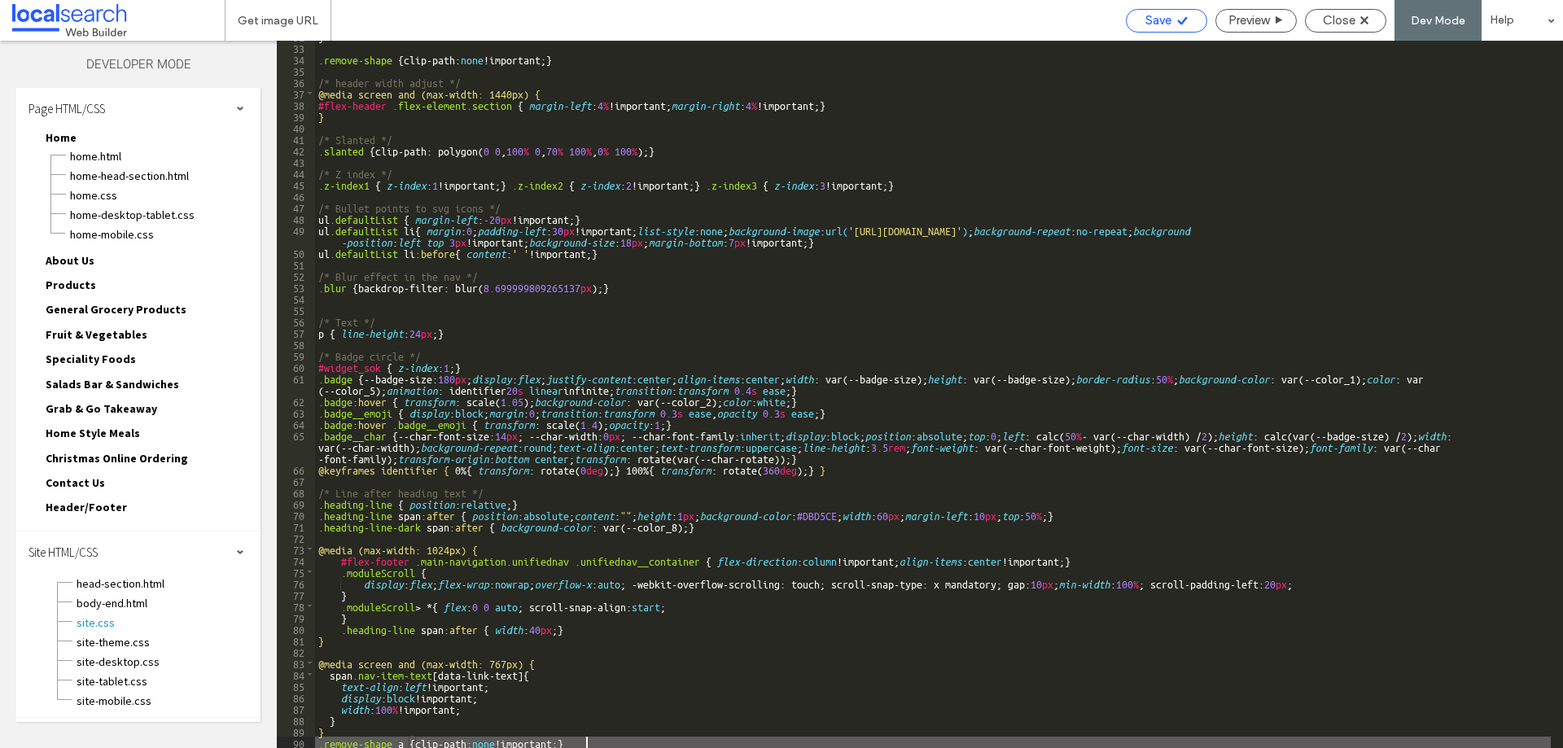
click at [1187, 18] on icon at bounding box center [1182, 21] width 12 height 12
click at [1359, 13] on div "Close" at bounding box center [1345, 20] width 80 height 15
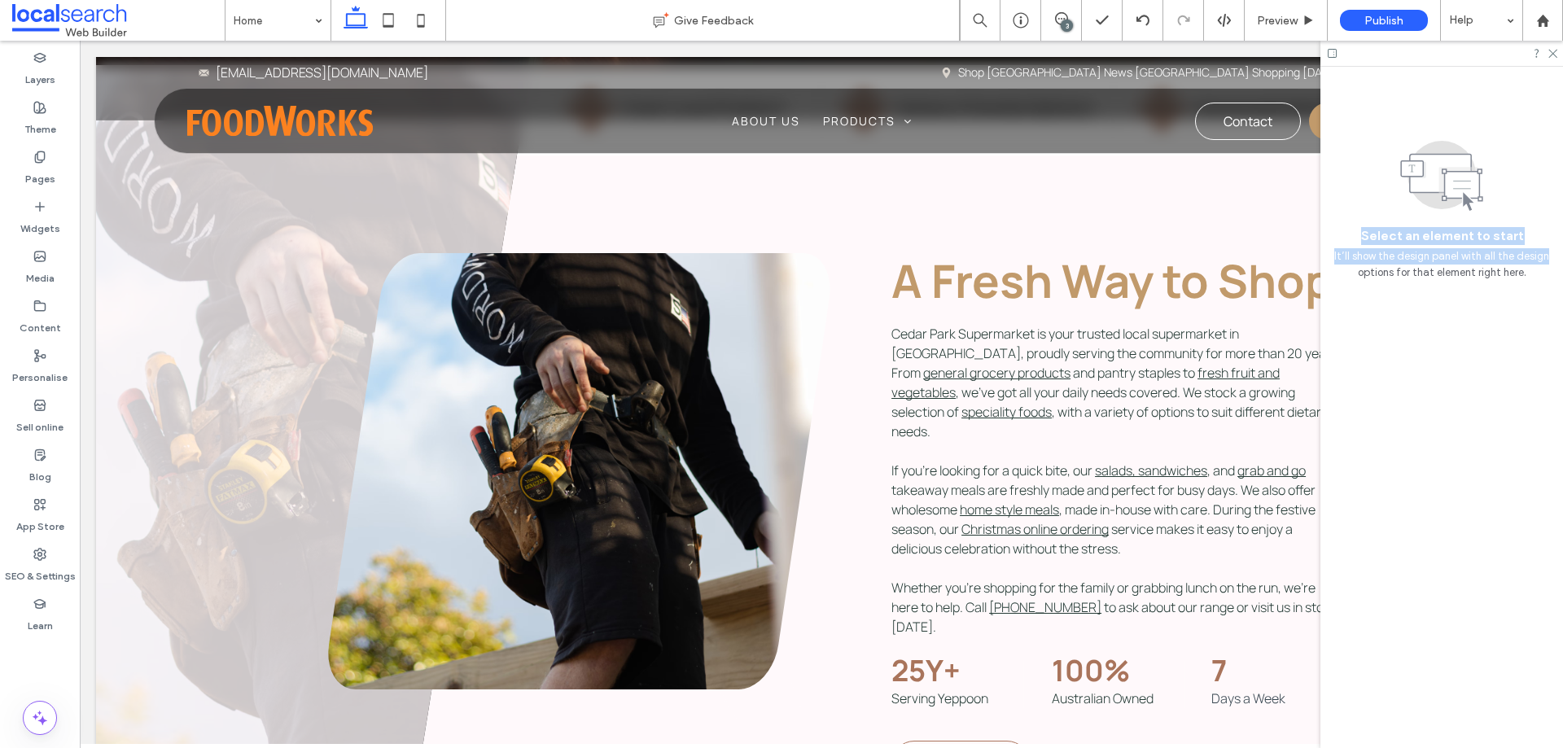
scroll to position [732, 0]
drag, startPoint x: 1366, startPoint y: 104, endPoint x: 1562, endPoint y: 352, distance: 315.7
click at [1562, 357] on div "Select an element to start It’ll show the design panel with all the design opti…" at bounding box center [1441, 407] width 243 height 681
click at [1548, 54] on icon at bounding box center [1551, 52] width 11 height 11
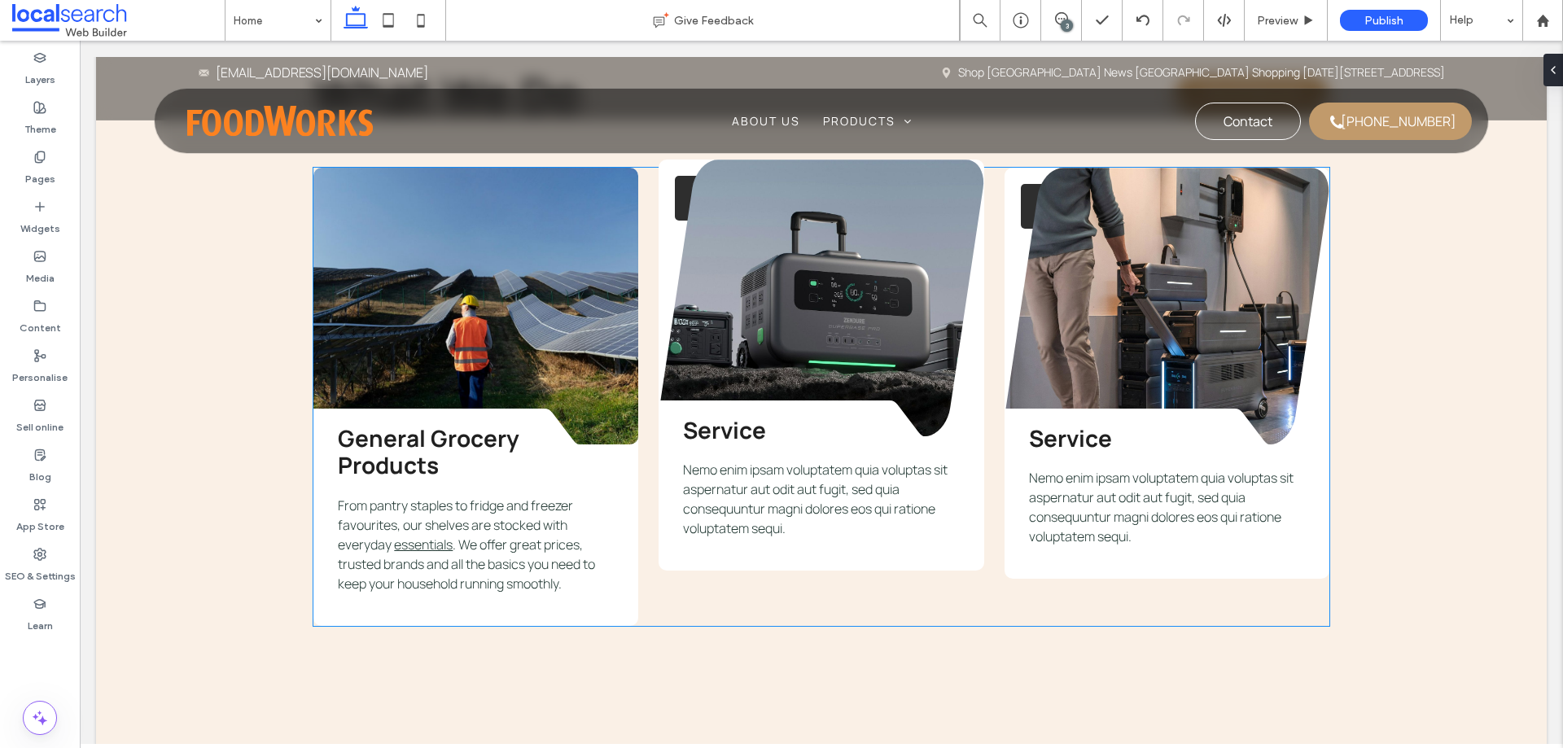
scroll to position [3093, 0]
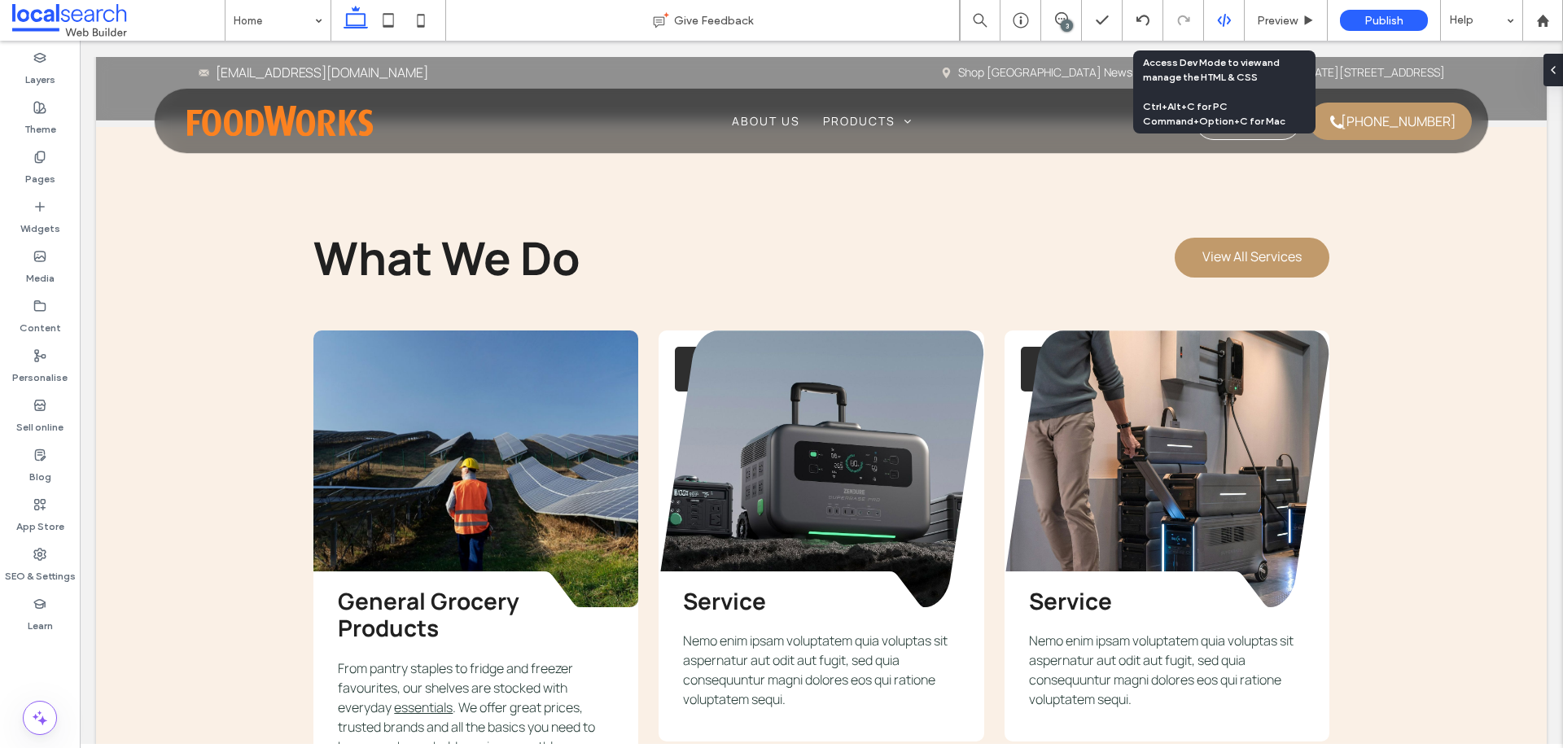
click at [1221, 16] on icon at bounding box center [1224, 20] width 15 height 15
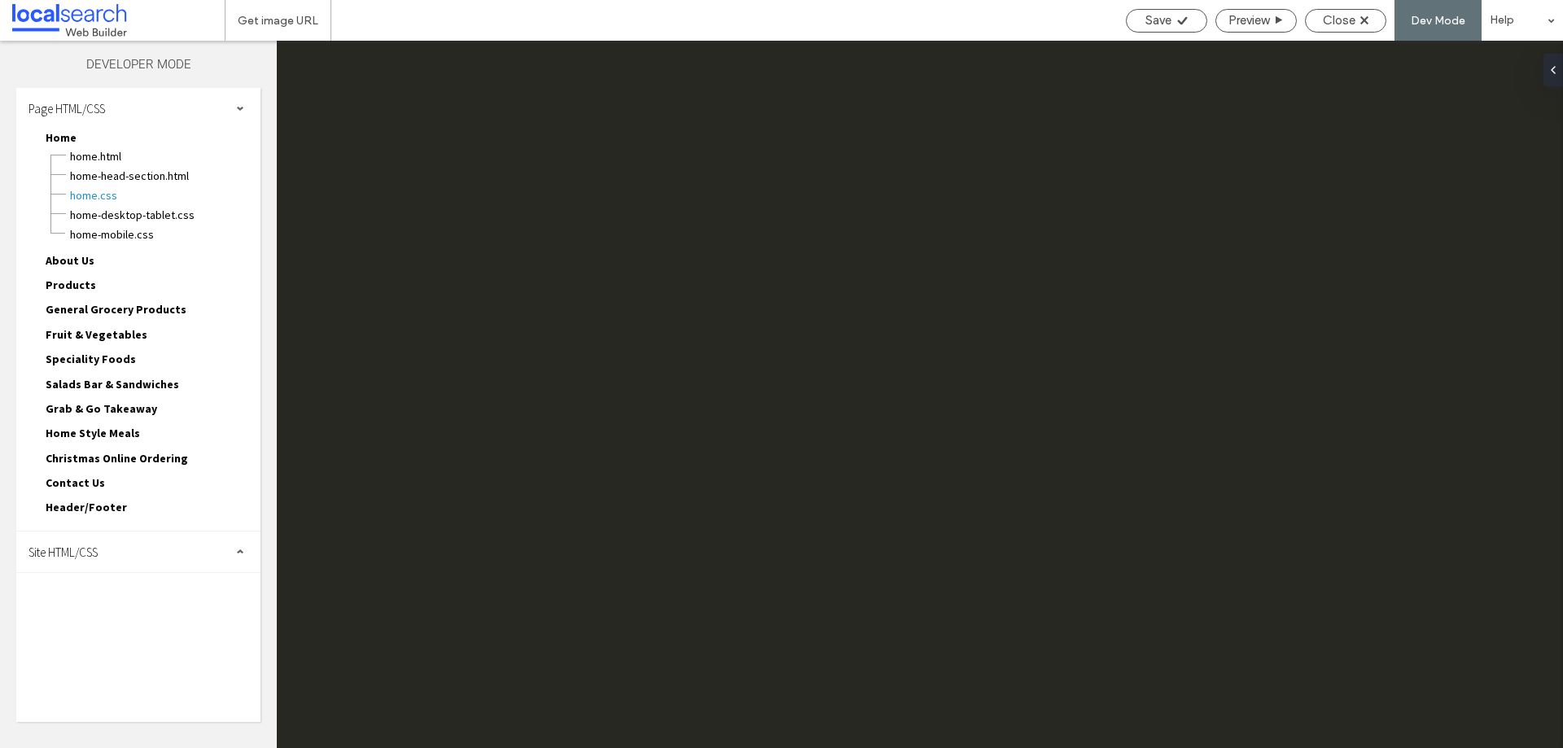
scroll to position [0, 0]
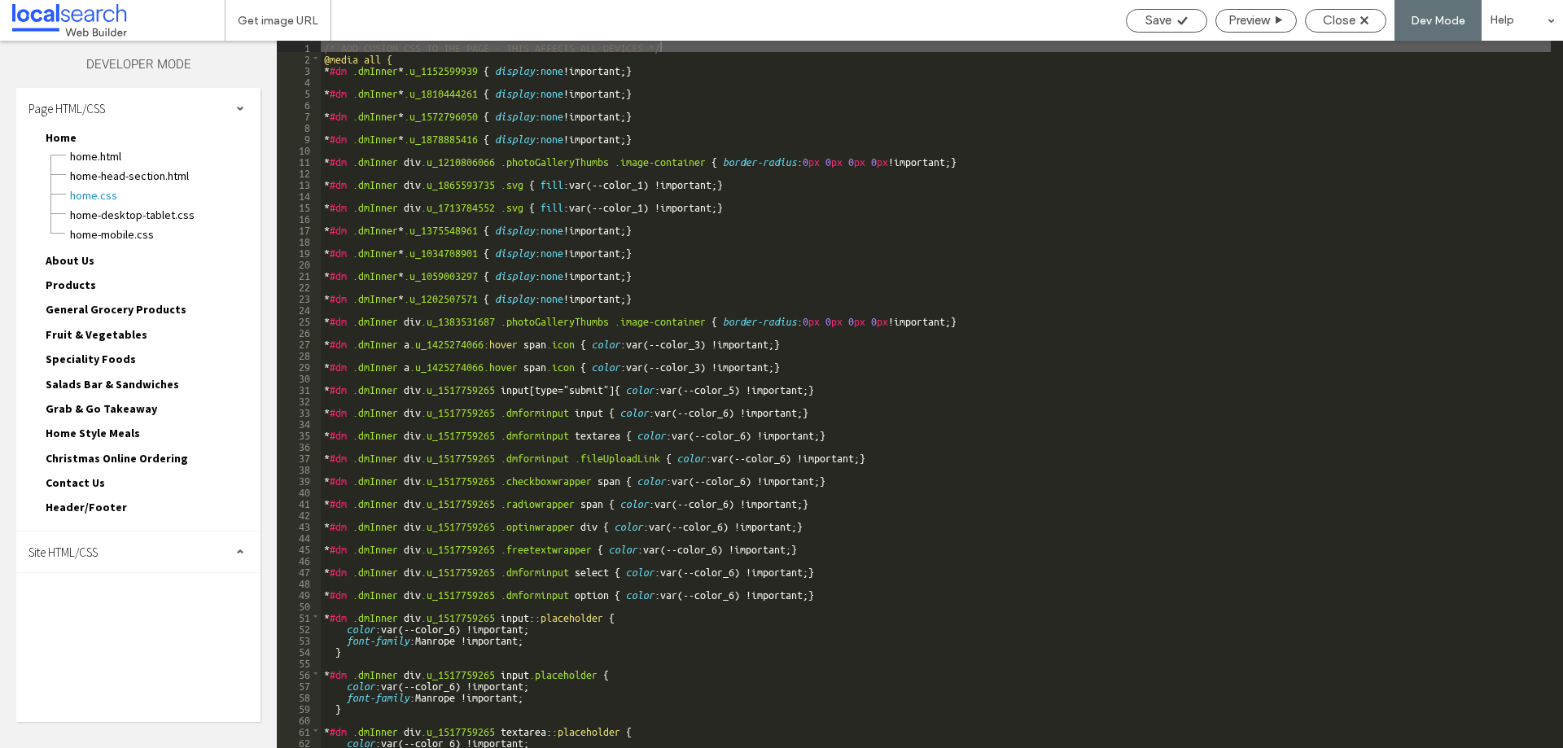
click at [121, 544] on div "Site HTML/CSS" at bounding box center [138, 551] width 244 height 41
click at [132, 626] on span "site.css" at bounding box center [168, 622] width 185 height 16
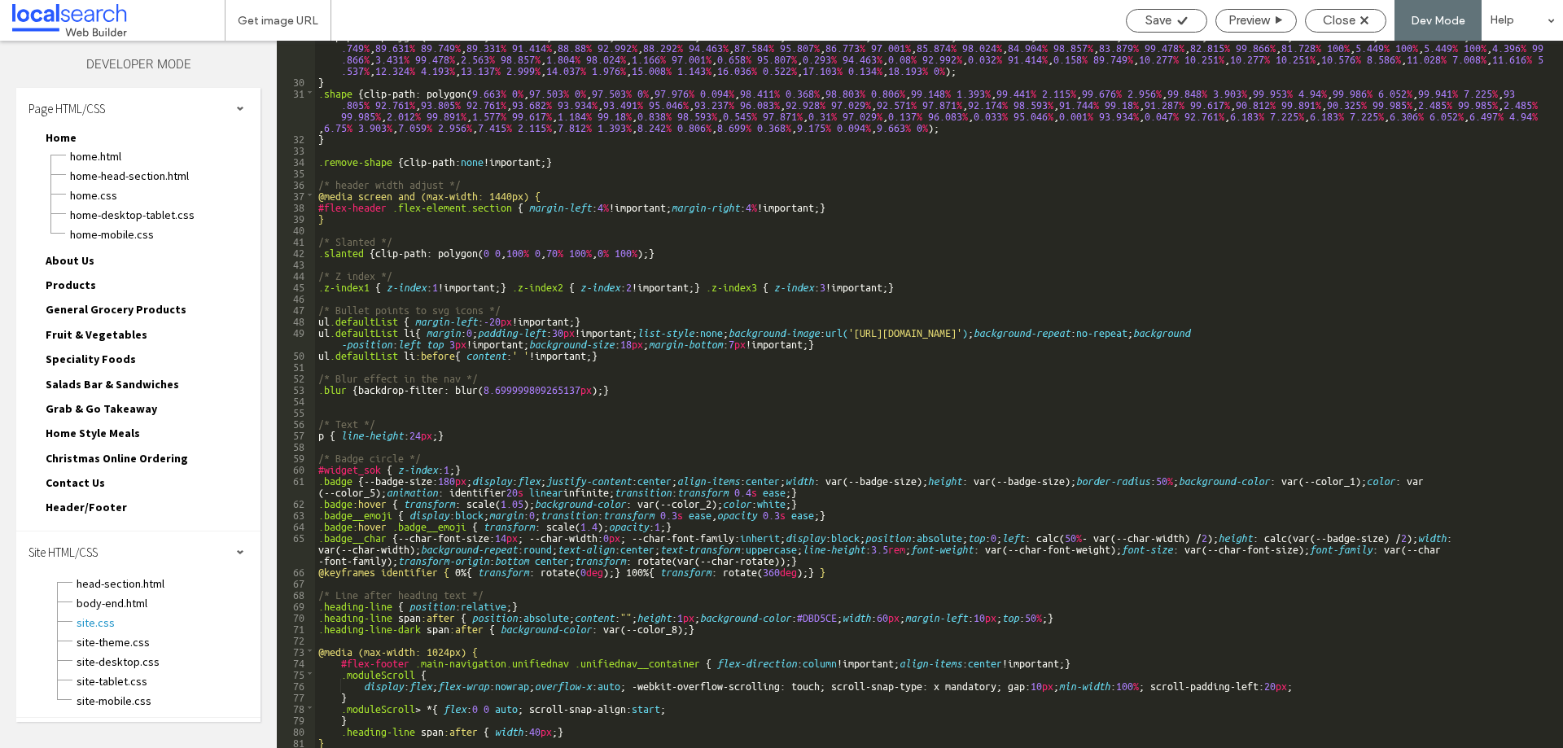
scroll to position [444, 0]
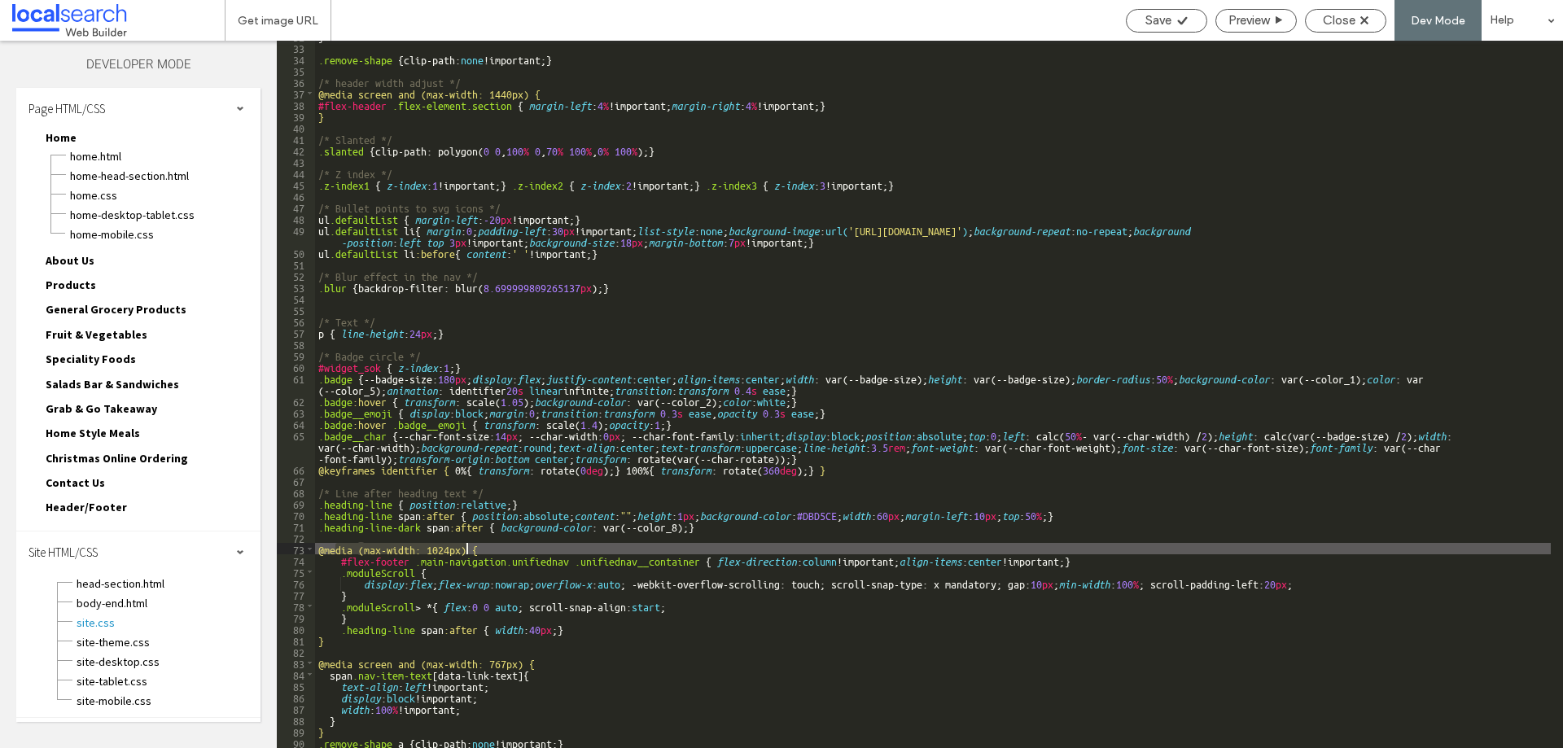
drag, startPoint x: 335, startPoint y: 551, endPoint x: 466, endPoint y: 549, distance: 130.2
click at [466, 549] on div "} .remove-shape { clip-path: none !important; } /* header width adjust */ @medi…" at bounding box center [932, 395] width 1235 height 730
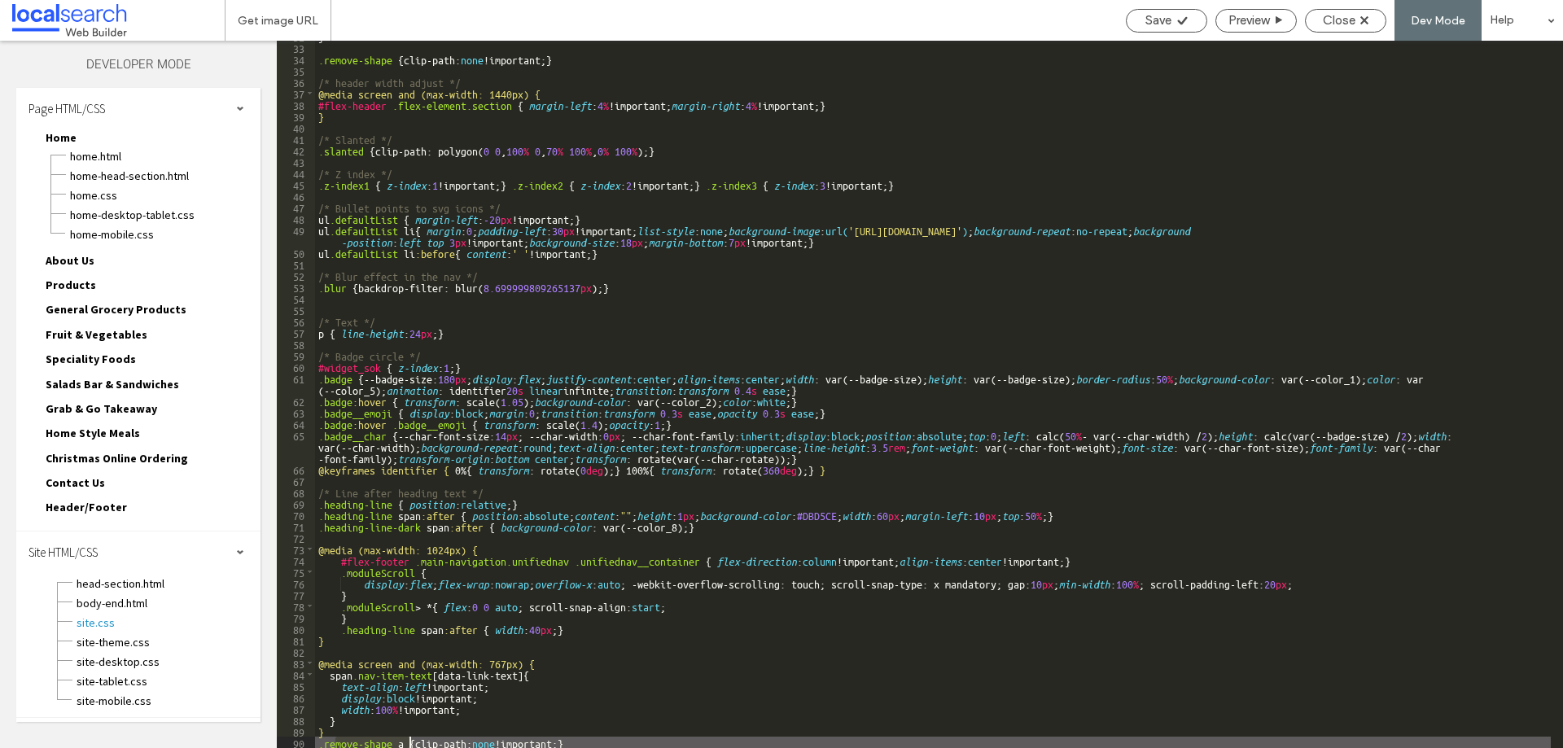
drag, startPoint x: 337, startPoint y: 747, endPoint x: 411, endPoint y: 738, distance: 74.6
click at [411, 738] on div "} .remove-shape { clip-path: none !important; } /* header width adjust */ @medi…" at bounding box center [932, 395] width 1235 height 730
click at [593, 741] on div "} .remove-shape { clip-path: none !important; } /* header width adjust */ @medi…" at bounding box center [932, 395] width 1235 height 730
click at [1360, 17] on div "Close" at bounding box center [1345, 20] width 80 height 15
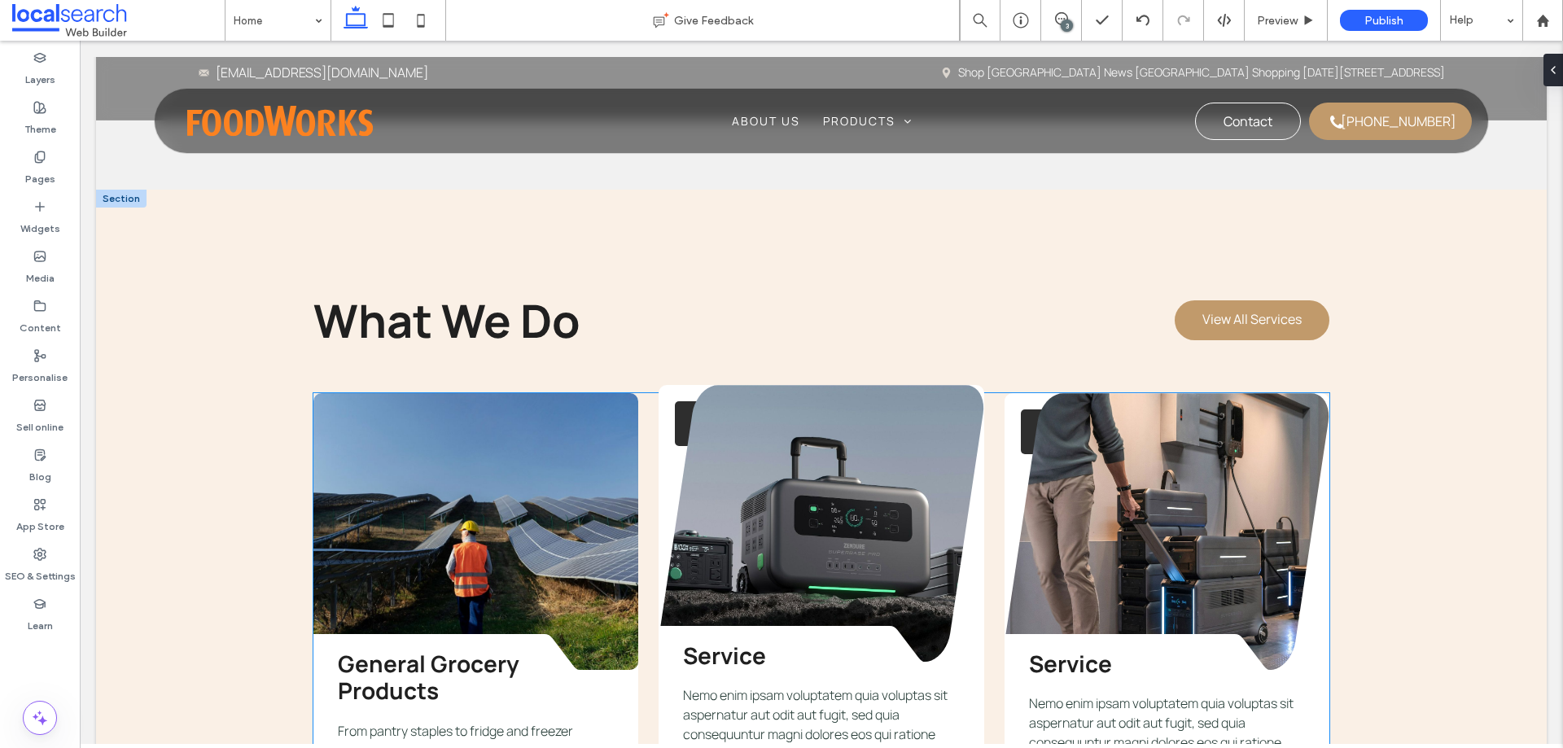
scroll to position [3174, 0]
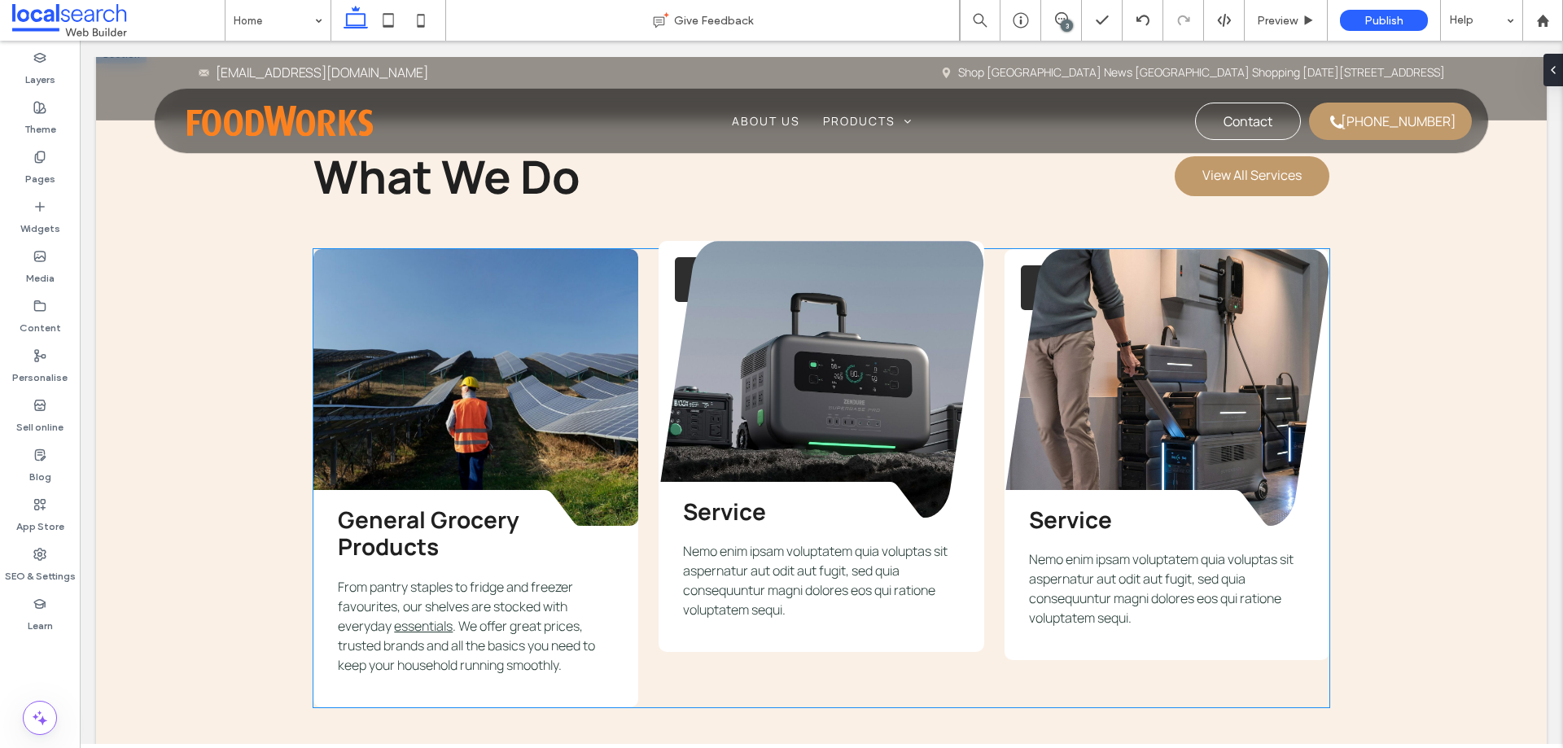
click at [663, 614] on div "Service Nemo enim ipsam voluptatem quia voluptas sit aspernatur aut odit aut fu…" at bounding box center [820, 585] width 325 height 134
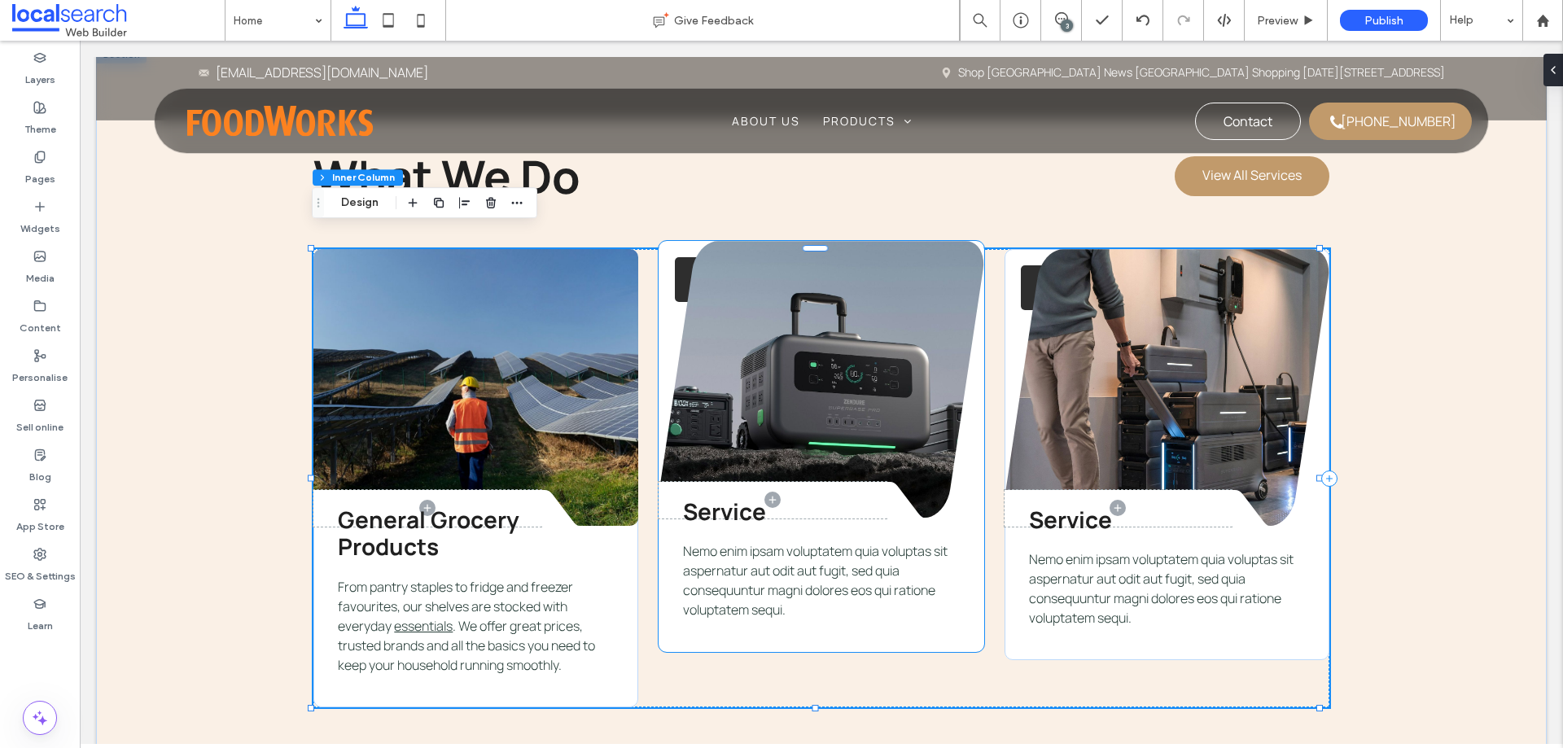
click at [676, 601] on div "Service Nemo enim ipsam voluptatem quia voluptas sit aspernatur aut odit aut fu…" at bounding box center [820, 585] width 325 height 134
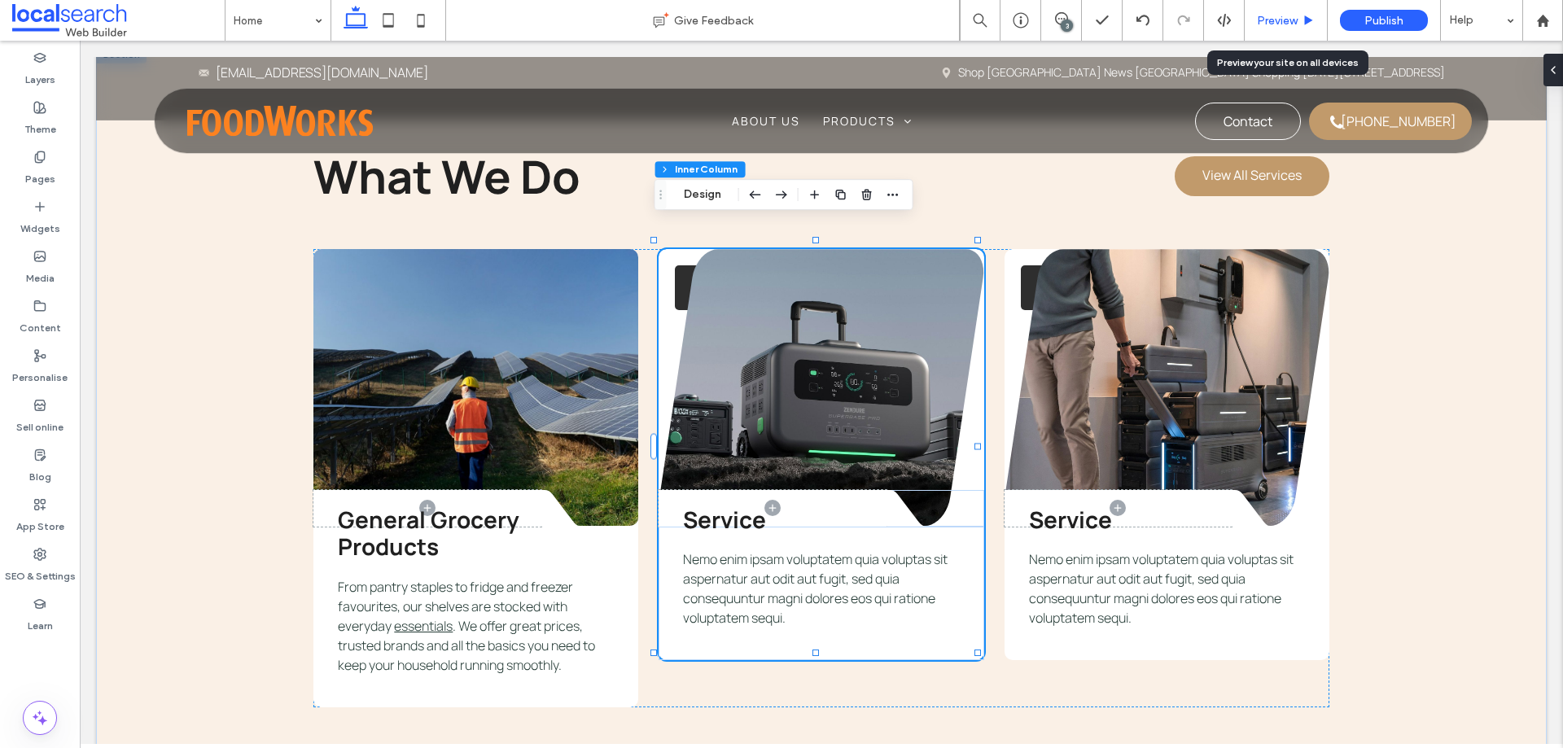
drag, startPoint x: 1255, startPoint y: 81, endPoint x: 1277, endPoint y: 15, distance: 69.5
click at [1277, 15] on span "Preview" at bounding box center [1277, 21] width 41 height 14
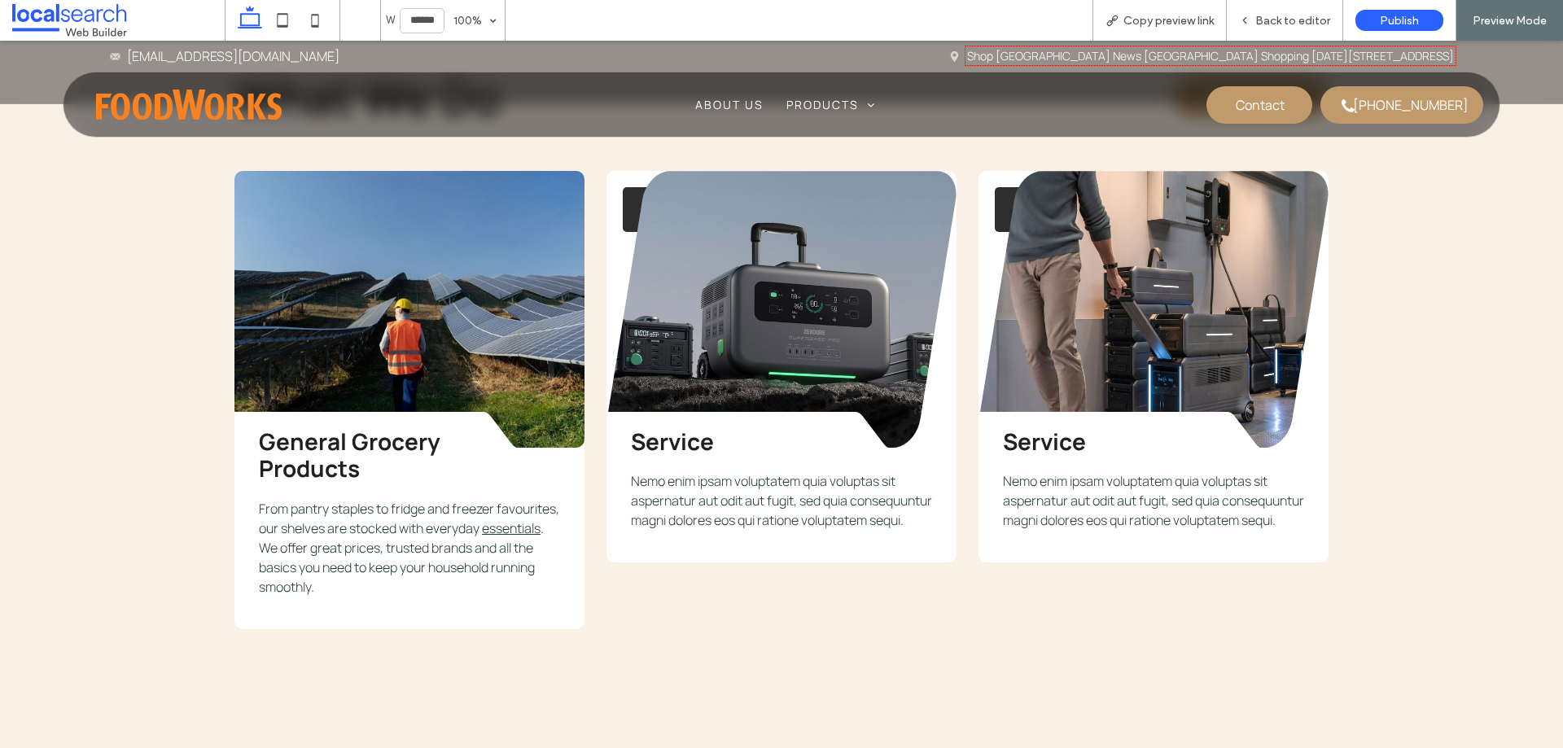
scroll to position [3068, 0]
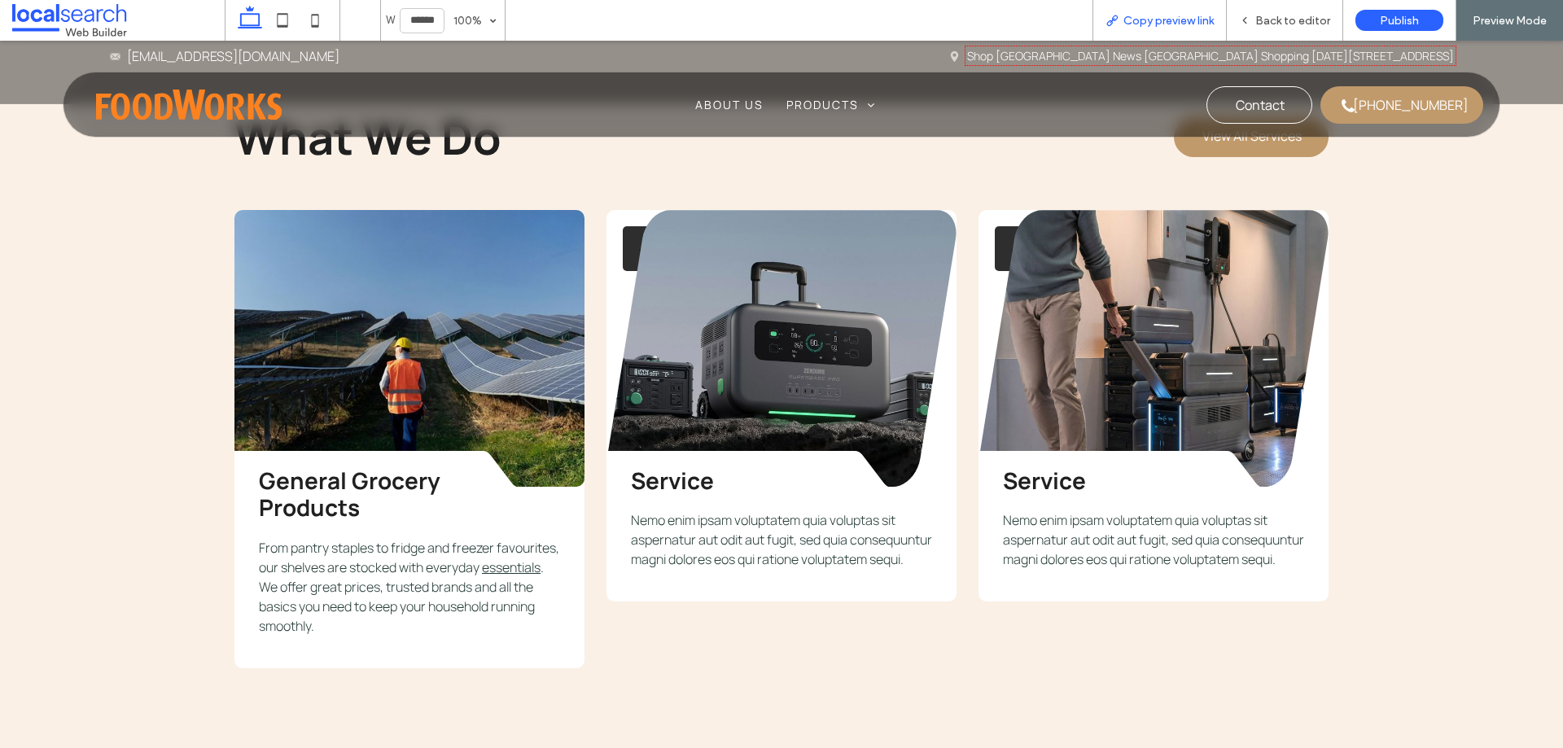
click at [1196, 14] on span "Copy preview link" at bounding box center [1168, 21] width 90 height 14
